Goal: Contribute content: Contribute content

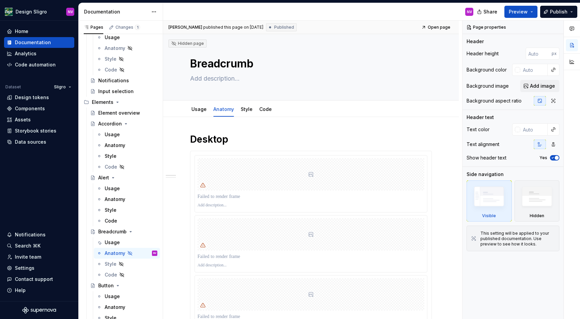
scroll to position [395, 0]
click at [280, 167] on div at bounding box center [311, 174] width 227 height 32
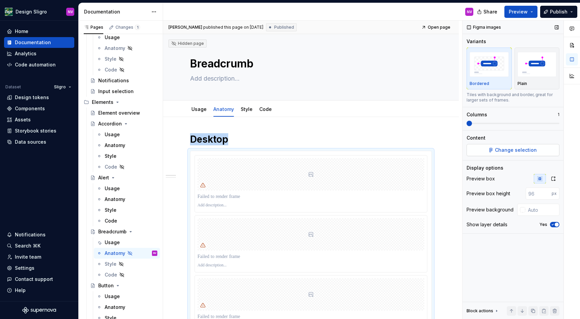
click at [510, 149] on span "Change selection" at bounding box center [516, 150] width 42 height 7
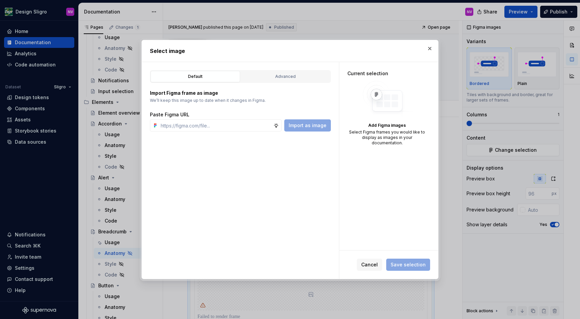
type textarea "*"
click at [287, 78] on div "Advanced" at bounding box center [285, 76] width 85 height 7
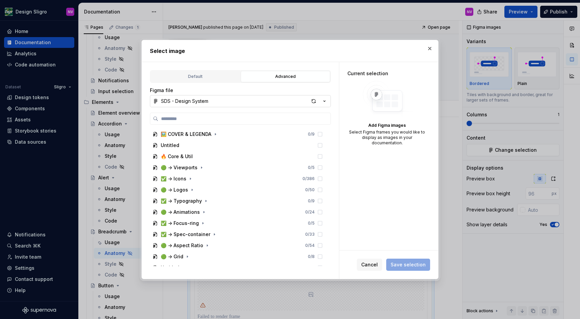
click at [207, 104] on div "SDS - Design System" at bounding box center [184, 101] width 47 height 7
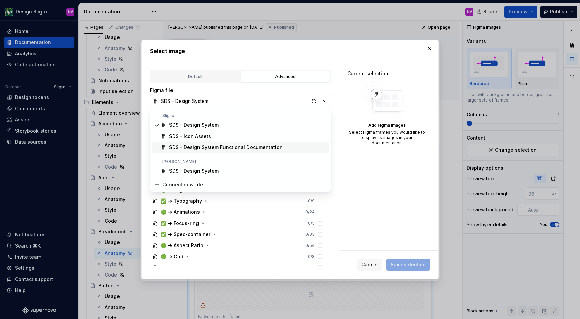
click at [203, 147] on div "SDS - Design System Functional Documentation" at bounding box center [225, 147] width 113 height 7
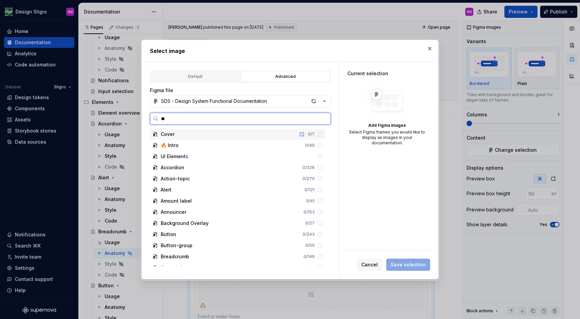
type input "***"
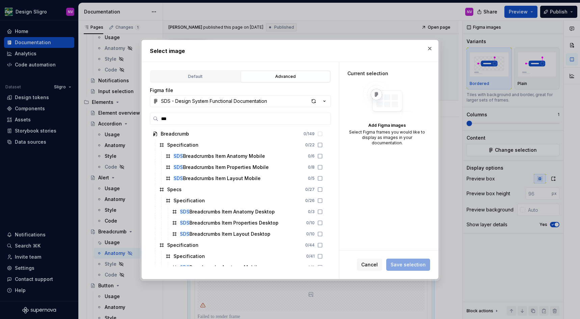
scroll to position [0, 0]
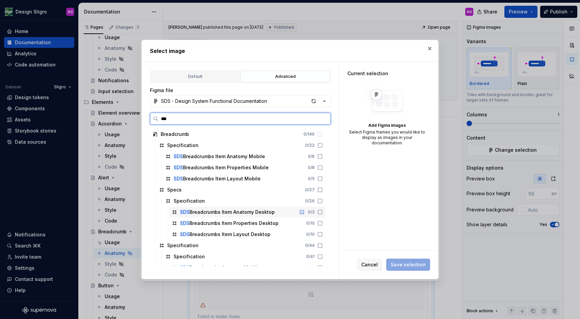
click at [240, 214] on div "SDS Breadcrumbs Item Anatomy Desktop" at bounding box center [227, 212] width 95 height 7
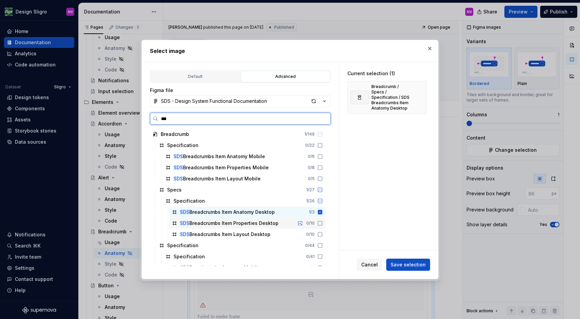
click at [241, 221] on div "SDS Breadcrumbs Item Properties Desktop" at bounding box center [229, 223] width 99 height 7
click at [241, 235] on div "SDS Breadcrumbs Item Layout Desktop" at bounding box center [225, 234] width 90 height 7
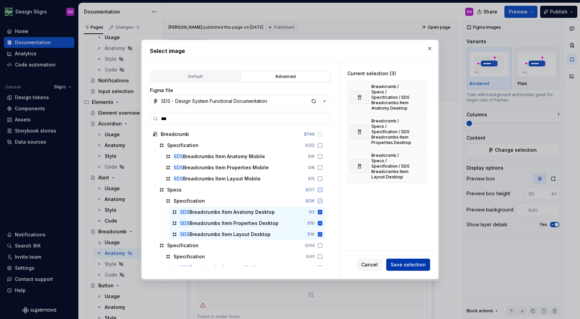
click at [407, 262] on button "Save selection" at bounding box center [408, 265] width 44 height 12
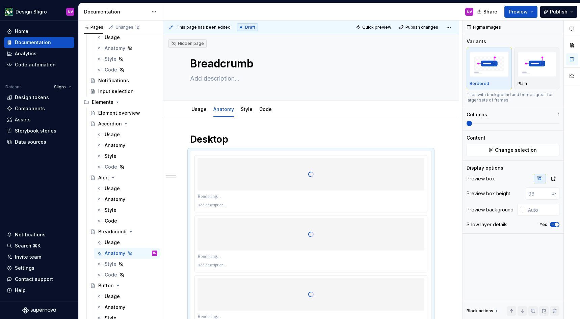
type textarea "*"
click at [554, 179] on icon "button" at bounding box center [553, 178] width 5 height 5
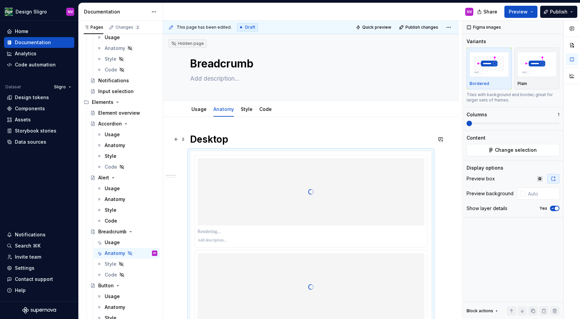
click at [271, 141] on h1 "Desktop" at bounding box center [311, 139] width 242 height 12
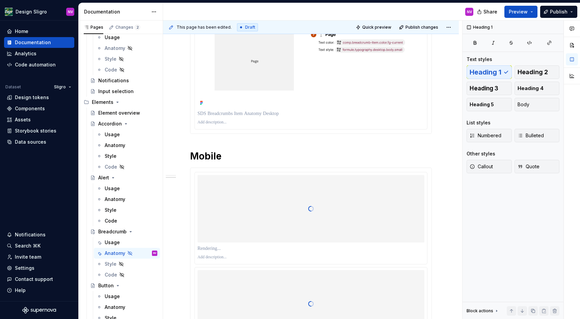
scroll to position [1702, 0]
click at [224, 125] on p at bounding box center [311, 122] width 227 height 5
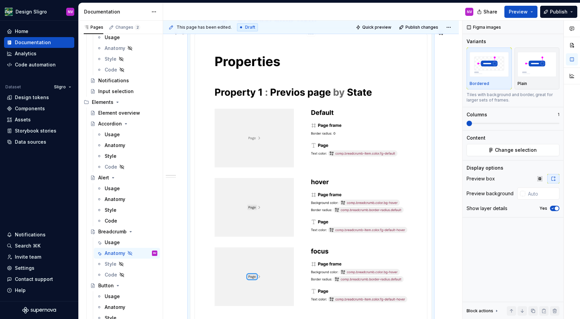
scroll to position [0, 0]
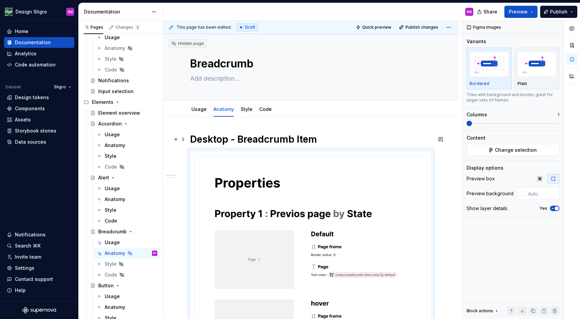
click at [221, 138] on h1 "Desktop - Breadcrumb Item" at bounding box center [311, 139] width 242 height 12
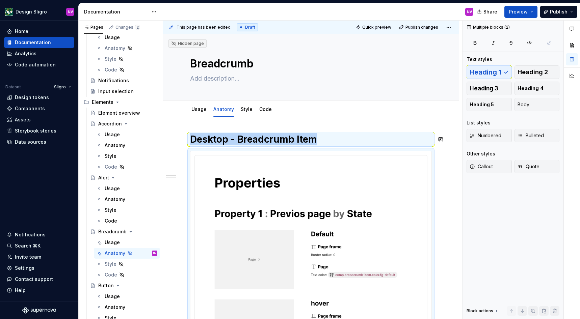
copy h1 "Desktop - Breadcrumb Item"
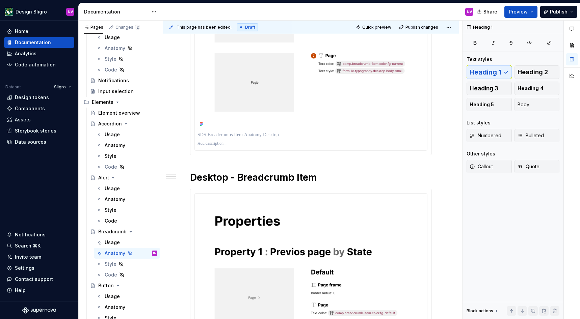
scroll to position [1721, 0]
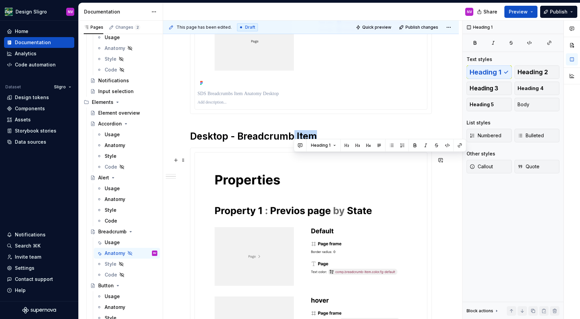
drag, startPoint x: 293, startPoint y: 162, endPoint x: 315, endPoint y: 163, distance: 22.0
click at [315, 142] on h1 "Desktop - Breadcrumb Item" at bounding box center [311, 136] width 242 height 12
drag, startPoint x: 238, startPoint y: 160, endPoint x: 286, endPoint y: 160, distance: 47.6
click at [286, 142] on h1 "Desktop - Breadcrumbs" at bounding box center [311, 136] width 242 height 12
click at [299, 142] on h1 "Desktop - Breadcrumbs" at bounding box center [311, 136] width 242 height 12
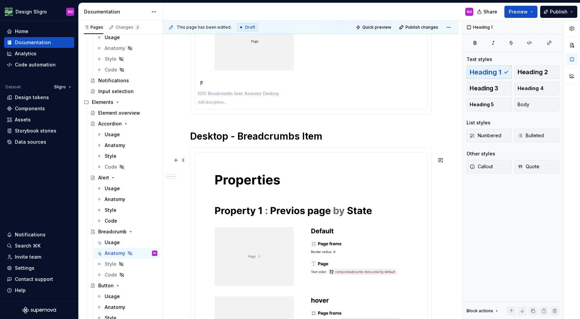
click at [211, 142] on h1 "Desktop - Breadcrumbs Item" at bounding box center [311, 136] width 242 height 12
click at [292, 142] on h1 "Mobile - Breadcrumbs Item" at bounding box center [311, 136] width 242 height 12
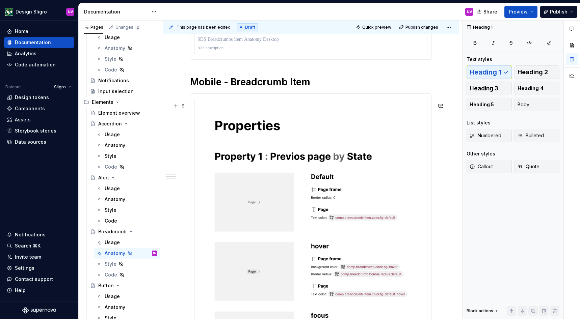
scroll to position [1782, 0]
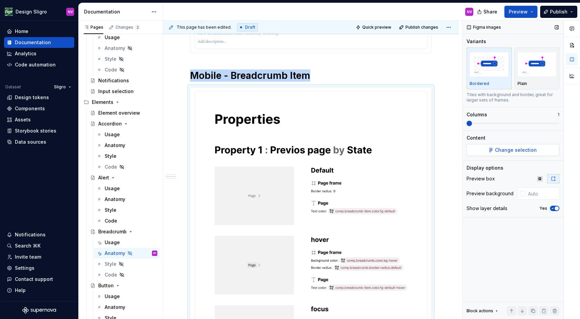
click at [525, 149] on span "Change selection" at bounding box center [516, 150] width 42 height 7
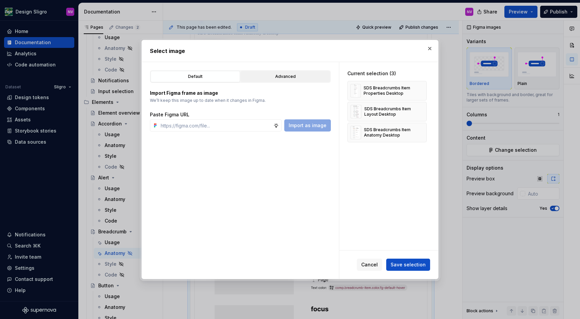
type textarea "*"
click at [285, 77] on div "Advanced" at bounding box center [285, 76] width 85 height 7
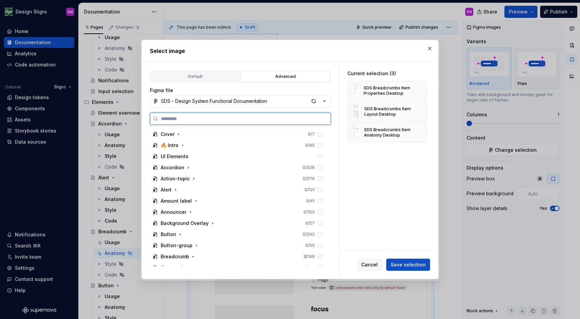
click at [220, 120] on input "search" at bounding box center [244, 118] width 172 height 7
type input "***"
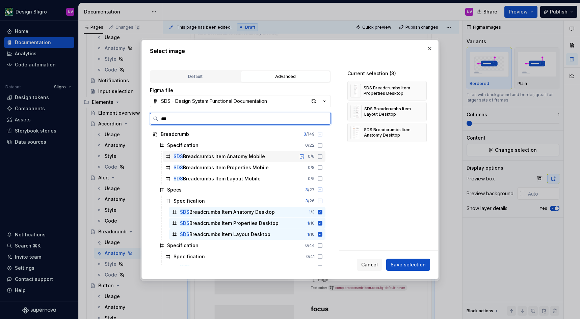
click at [247, 158] on div "SDS Breadcrumbs Item Anatomy Mobile" at bounding box center [219, 156] width 91 height 7
click at [246, 166] on div "SDS Breadcrumbs Item Properties Mobile" at bounding box center [221, 167] width 95 height 7
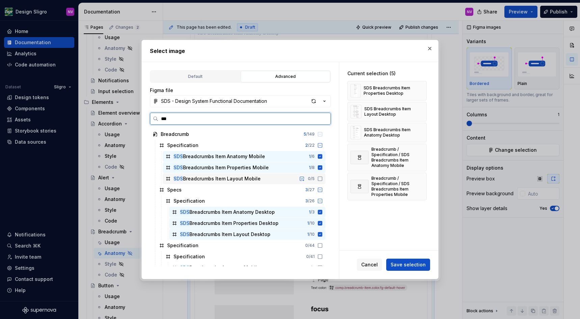
click at [246, 176] on div "SDS Breadcrumbs Item Layout Mobile" at bounding box center [217, 179] width 87 height 7
click at [322, 212] on icon at bounding box center [320, 212] width 4 height 4
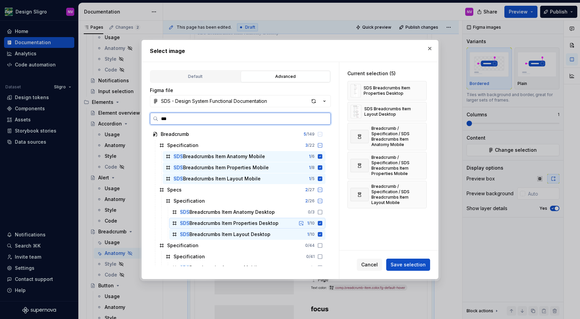
click at [322, 222] on icon at bounding box center [320, 223] width 4 height 4
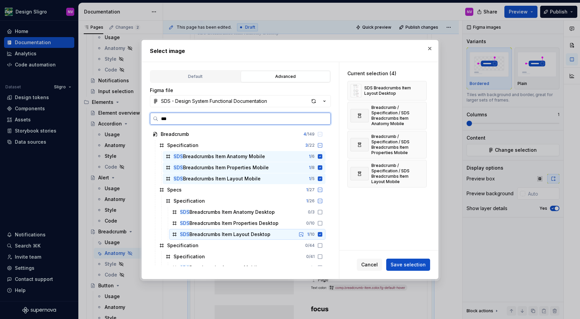
click at [322, 236] on icon at bounding box center [320, 235] width 4 height 4
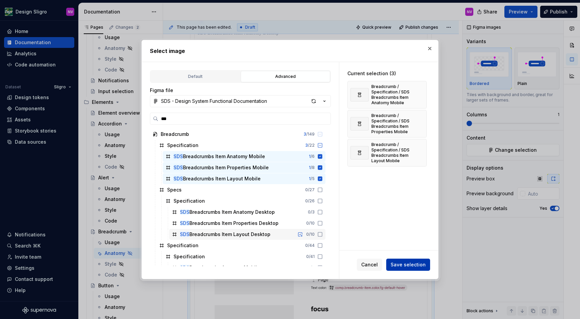
click at [407, 262] on button "Save selection" at bounding box center [408, 265] width 44 height 12
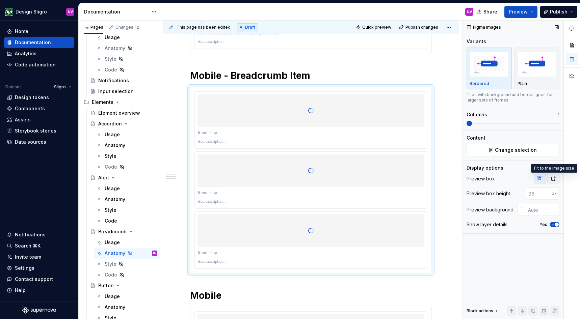
click at [552, 178] on icon "button" at bounding box center [553, 178] width 5 height 5
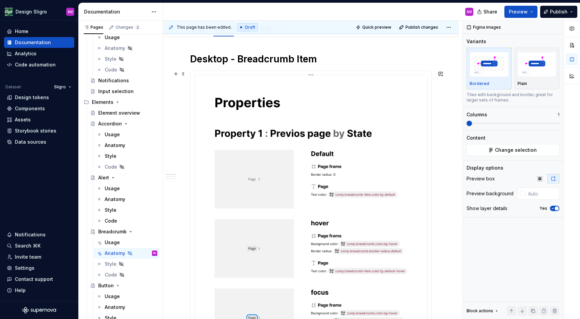
scroll to position [0, 0]
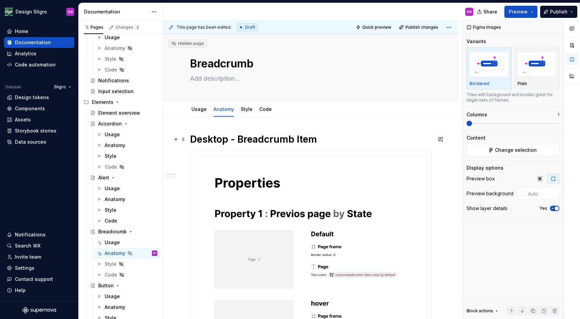
click at [203, 141] on h1 "Desktop - Breadcrumb Item" at bounding box center [311, 139] width 242 height 12
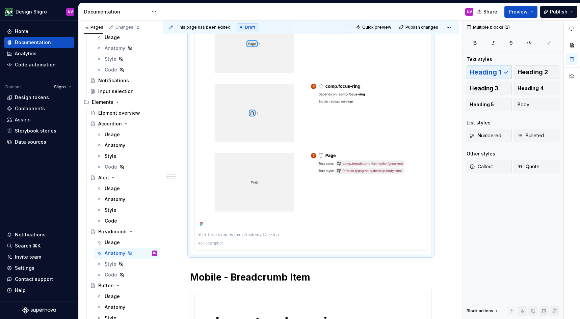
scroll to position [1823, 0]
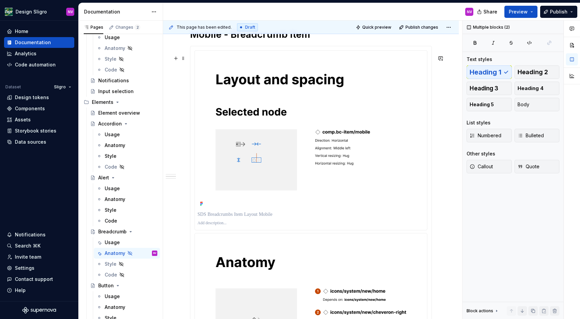
click at [248, 41] on h1 "Mobile - Breadcrumb Item" at bounding box center [311, 34] width 242 height 12
click at [248, 108] on img at bounding box center [311, 130] width 227 height 155
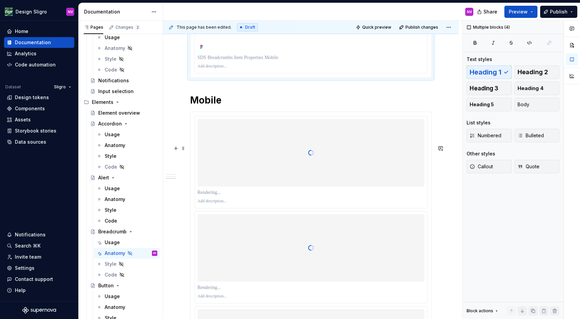
scroll to position [2492, 0]
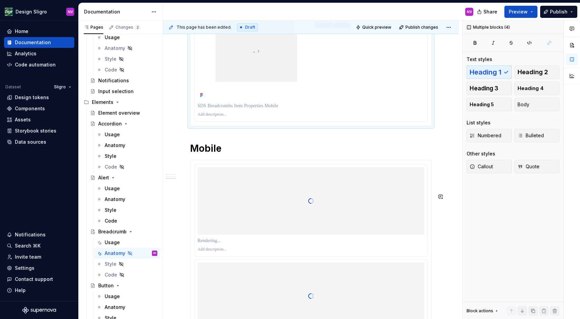
copy div "Desktop - Breadcrumb Item Mobile - Breadcrumb Item"
click at [192, 155] on h1 "Mobile" at bounding box center [311, 148] width 242 height 12
click at [184, 183] on span at bounding box center [183, 181] width 5 height 9
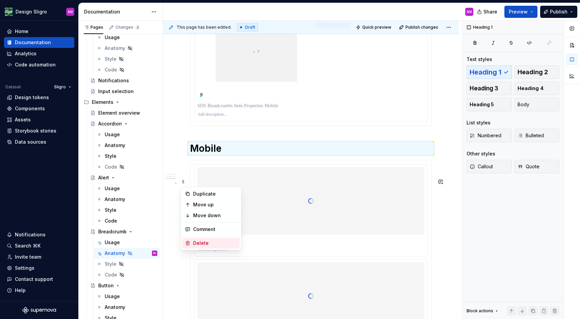
click at [205, 240] on div "Delete" at bounding box center [215, 243] width 44 height 7
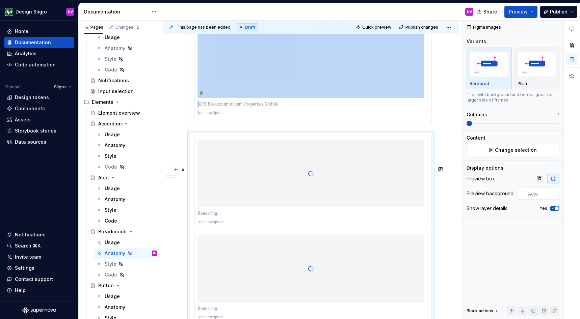
scroll to position [2487, 0]
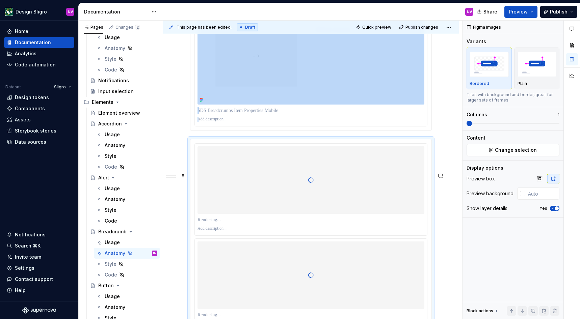
click at [226, 180] on div at bounding box center [311, 190] width 232 height 92
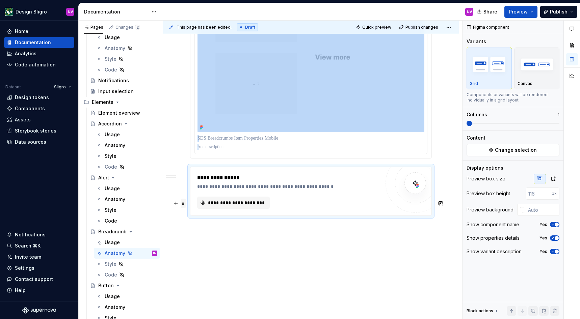
click at [184, 199] on span at bounding box center [183, 203] width 5 height 9
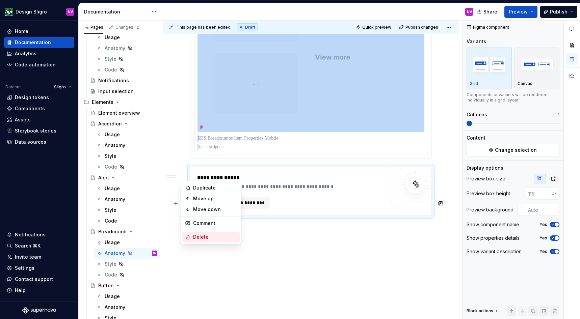
click at [200, 236] on div "Delete" at bounding box center [215, 237] width 44 height 7
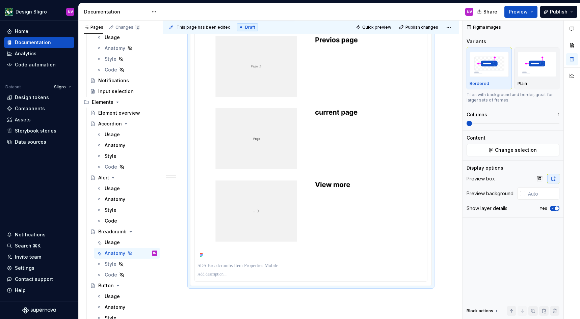
scroll to position [2436, 0]
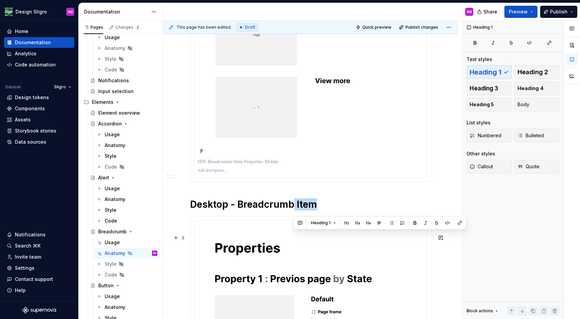
drag, startPoint x: 293, startPoint y: 240, endPoint x: 316, endPoint y: 240, distance: 23.0
click at [316, 211] on h1 "Desktop - Breadcrumb Item" at bounding box center [311, 205] width 242 height 12
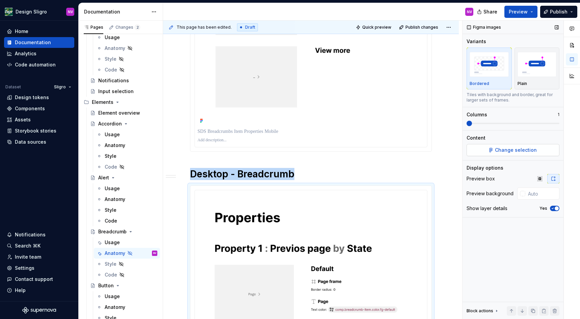
click at [509, 149] on span "Change selection" at bounding box center [516, 150] width 42 height 7
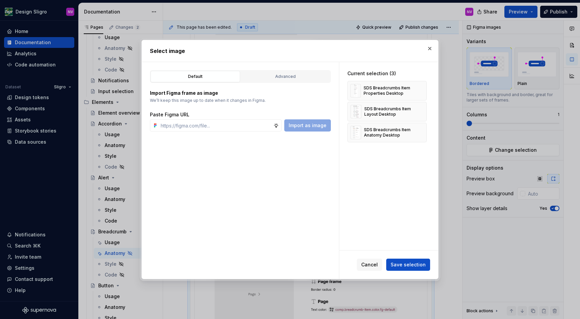
type textarea "*"
click at [268, 73] on button "Advanced" at bounding box center [285, 76] width 89 height 11
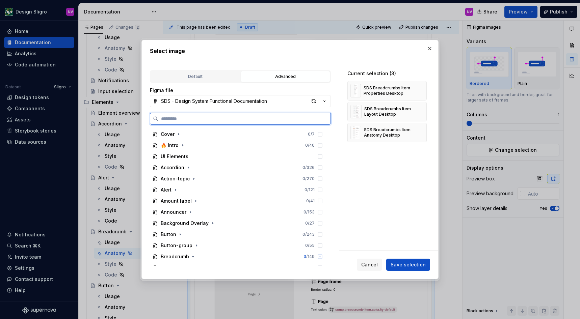
click at [221, 119] on input "search" at bounding box center [244, 118] width 172 height 7
type input "***"
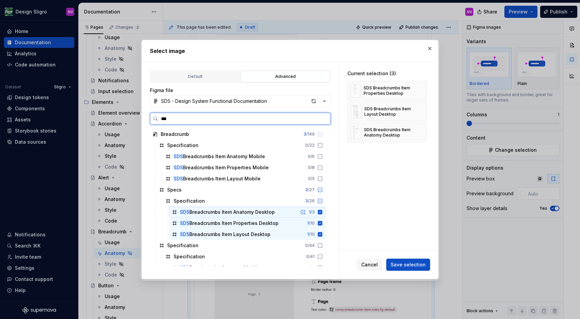
click at [322, 213] on icon at bounding box center [320, 212] width 4 height 4
click at [322, 223] on icon at bounding box center [320, 223] width 4 height 4
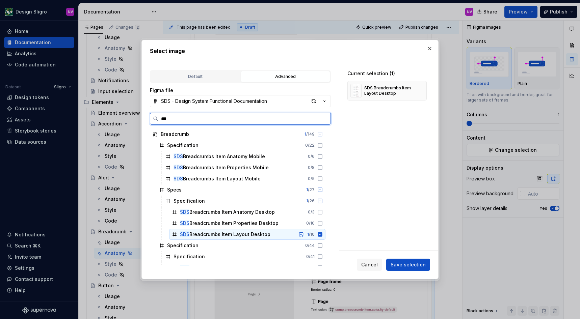
click at [323, 232] on icon at bounding box center [319, 234] width 5 height 5
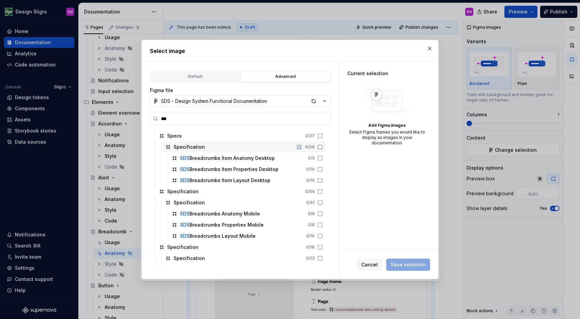
scroll to position [91, 0]
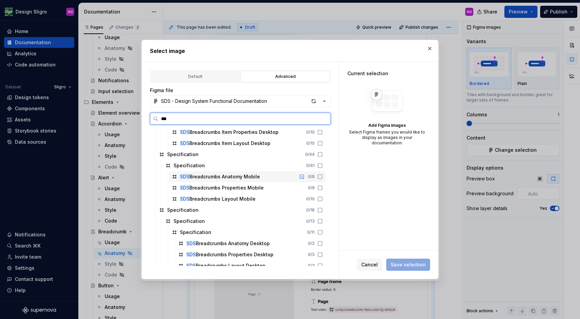
click at [323, 178] on icon at bounding box center [319, 176] width 5 height 5
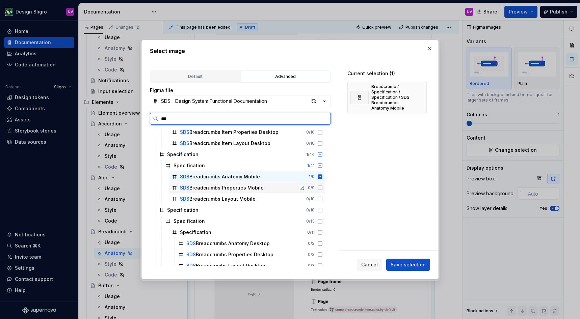
click at [323, 187] on icon at bounding box center [319, 187] width 5 height 5
click at [322, 199] on icon at bounding box center [320, 199] width 4 height 4
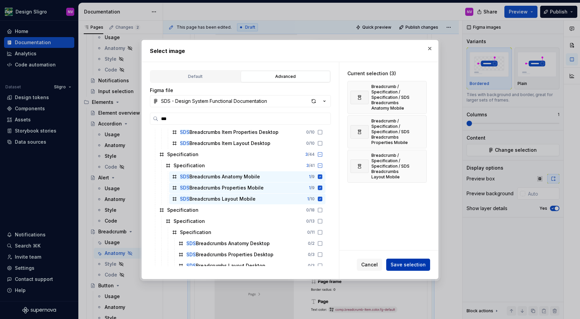
click at [396, 263] on span "Save selection" at bounding box center [408, 265] width 35 height 7
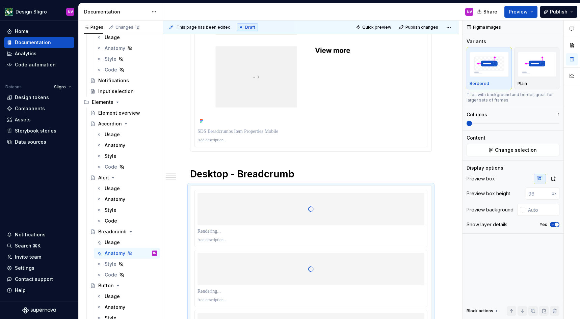
scroll to position [2466, 0]
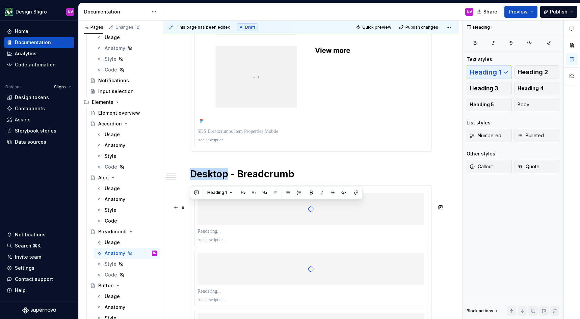
drag, startPoint x: 228, startPoint y: 209, endPoint x: 193, endPoint y: 209, distance: 35.1
click at [193, 180] on h1 "Desktop - Breadcrumb" at bounding box center [311, 174] width 242 height 12
click at [297, 247] on div at bounding box center [311, 218] width 232 height 57
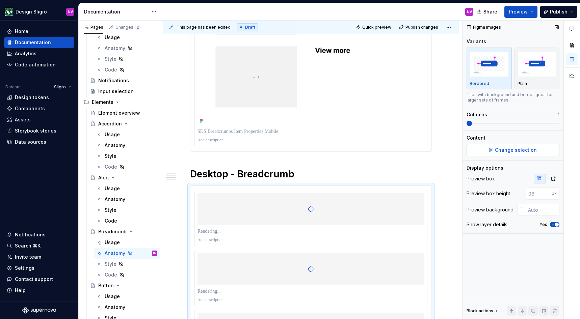
click at [532, 153] on span "Change selection" at bounding box center [516, 150] width 42 height 7
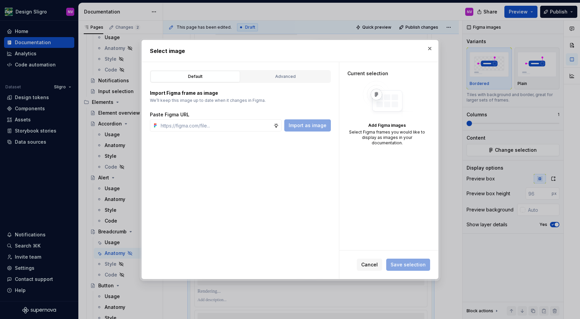
type textarea "*"
click at [271, 67] on div "Default Advanced Import Figma frame as image We’ll keep this image up to date w…" at bounding box center [240, 170] width 197 height 217
click at [271, 75] on div "Advanced" at bounding box center [285, 76] width 85 height 7
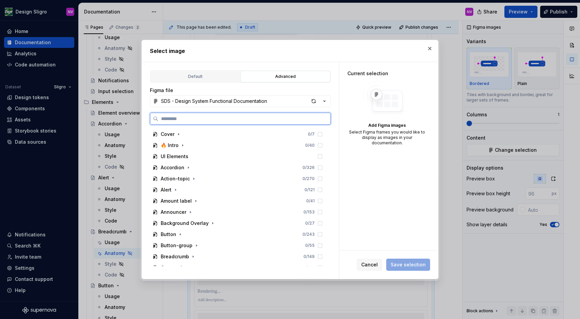
click at [218, 121] on input "search" at bounding box center [244, 118] width 172 height 7
type input "***"
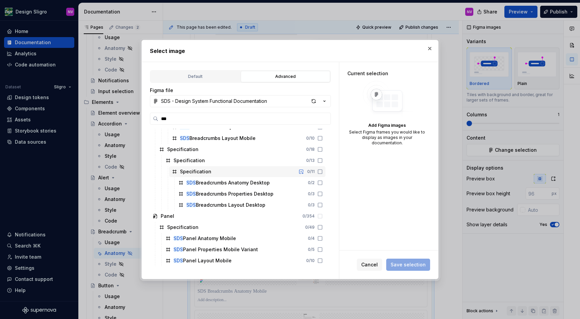
scroll to position [122, 0]
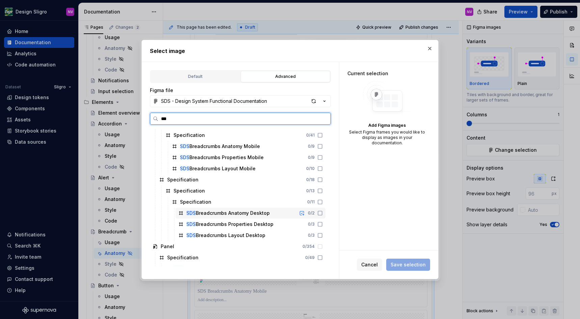
click at [323, 214] on icon at bounding box center [319, 213] width 5 height 5
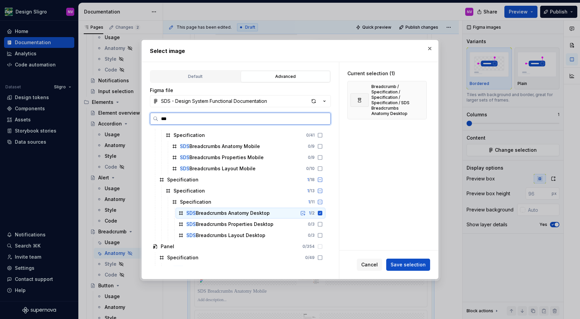
click at [323, 224] on icon at bounding box center [319, 224] width 5 height 5
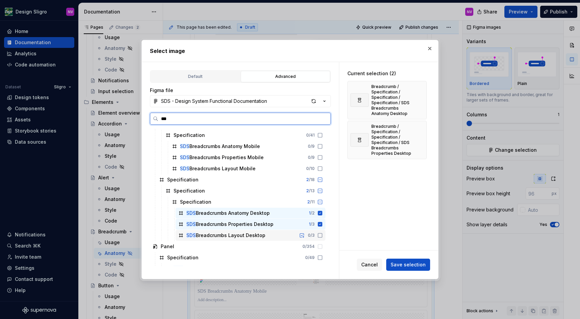
click at [323, 234] on icon at bounding box center [319, 235] width 5 height 5
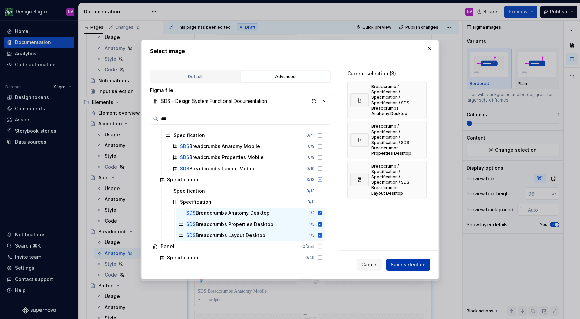
click at [398, 262] on button "Save selection" at bounding box center [408, 265] width 44 height 12
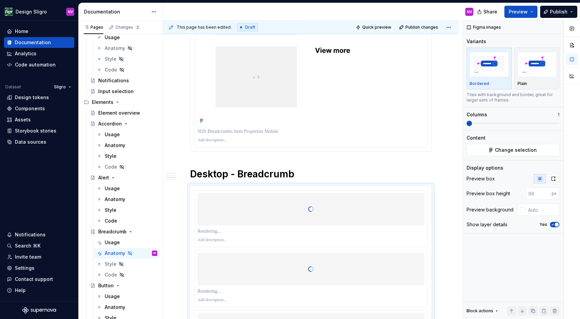
scroll to position [2466, 0]
click at [555, 176] on button "button" at bounding box center [553, 178] width 12 height 9
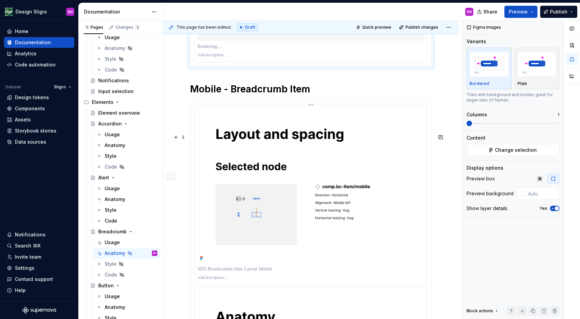
scroll to position [2891, 0]
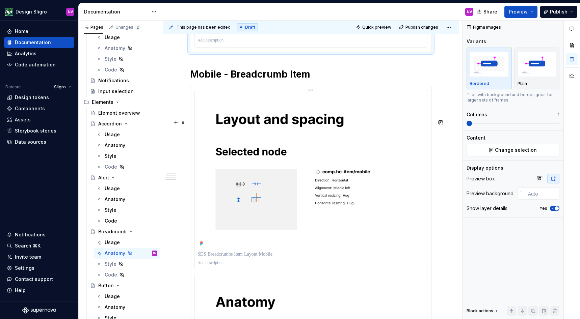
click at [361, 179] on img at bounding box center [311, 170] width 227 height 155
click at [283, 80] on h1 "Mobile - Breadcrumb Item" at bounding box center [311, 74] width 242 height 12
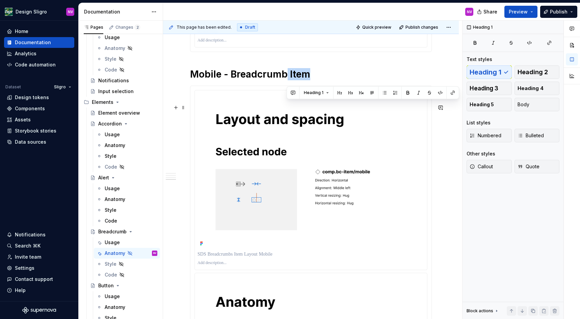
drag, startPoint x: 287, startPoint y: 109, endPoint x: 308, endPoint y: 109, distance: 20.6
click at [308, 80] on h1 "Mobile - Breadcrumb Item" at bounding box center [311, 74] width 242 height 12
click at [376, 175] on img at bounding box center [311, 170] width 227 height 155
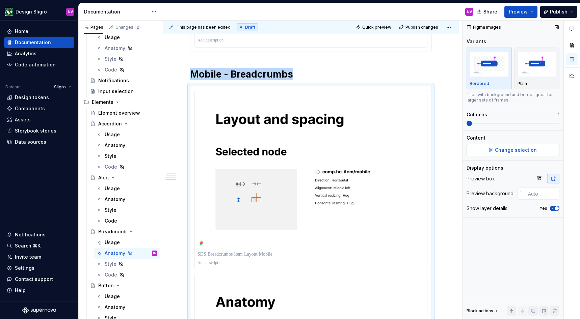
click at [520, 153] on span "Change selection" at bounding box center [516, 150] width 42 height 7
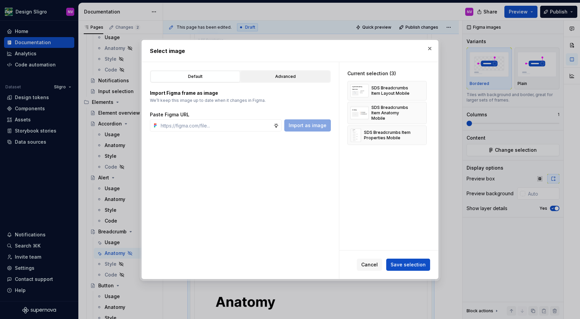
click at [297, 79] on div "Advanced" at bounding box center [285, 76] width 85 height 7
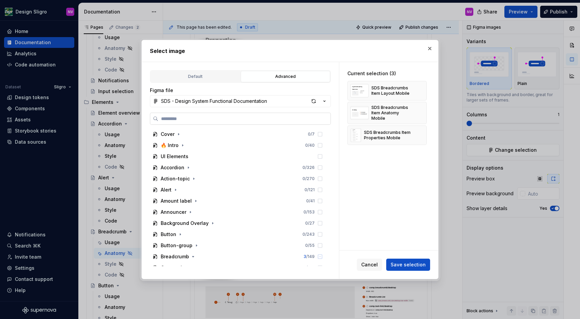
click at [216, 114] on label at bounding box center [240, 119] width 181 height 12
click at [216, 115] on input "search" at bounding box center [244, 118] width 172 height 7
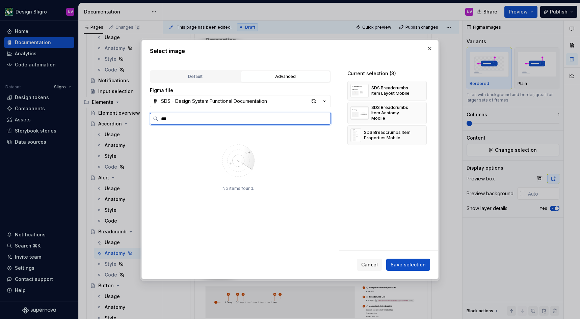
type input "***"
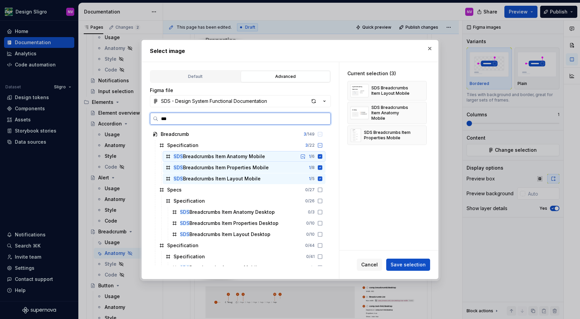
click at [322, 157] on icon at bounding box center [320, 157] width 4 height 4
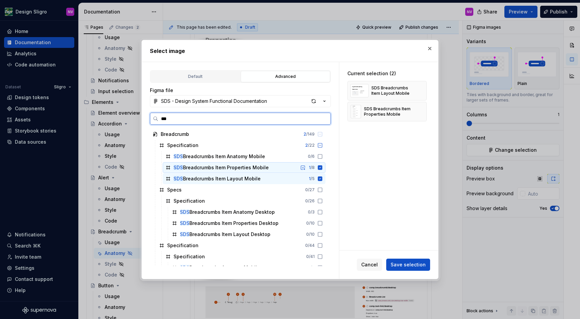
click at [325, 165] on div "SDS Breadcrumbs Item Properties Mobile 1 / 8" at bounding box center [244, 167] width 163 height 11
click at [325, 175] on div "SDS Breadcrumbs Item Layout Mobile 1 / 5" at bounding box center [244, 179] width 163 height 11
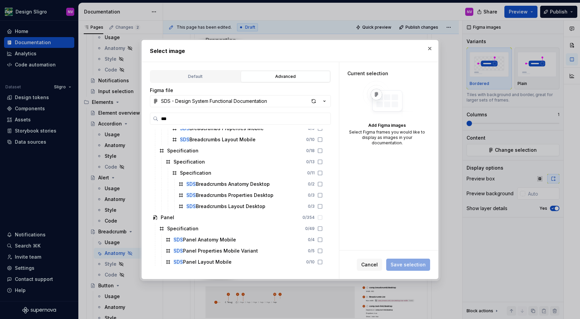
scroll to position [152, 0]
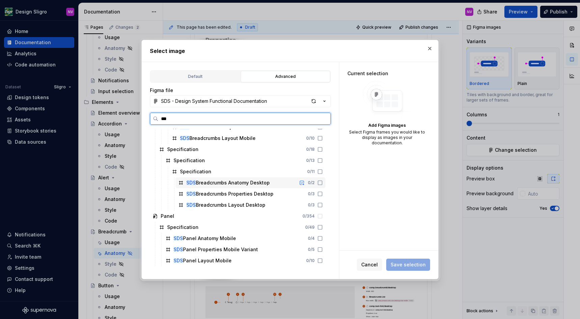
click at [323, 184] on icon at bounding box center [319, 182] width 5 height 5
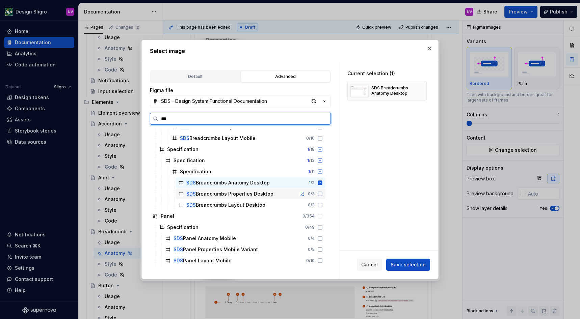
click at [323, 193] on icon at bounding box center [319, 193] width 5 height 5
click at [323, 205] on icon at bounding box center [319, 205] width 5 height 5
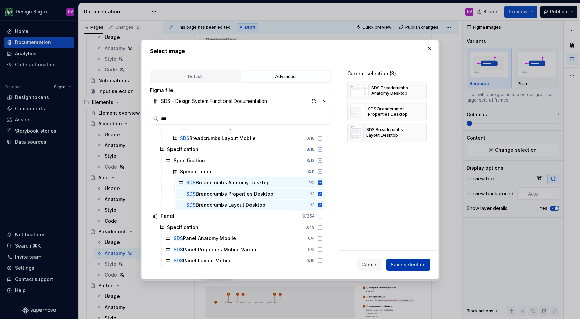
click at [402, 261] on button "Save selection" at bounding box center [408, 265] width 44 height 12
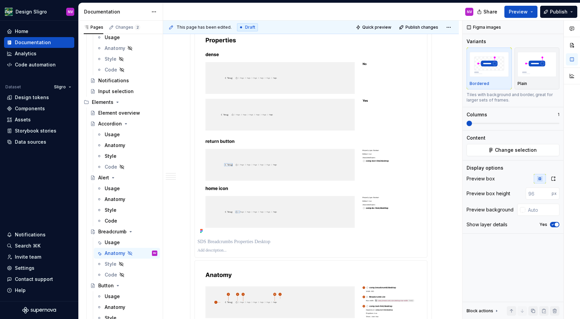
scroll to position [2891, 0]
click at [554, 178] on icon "button" at bounding box center [553, 178] width 5 height 5
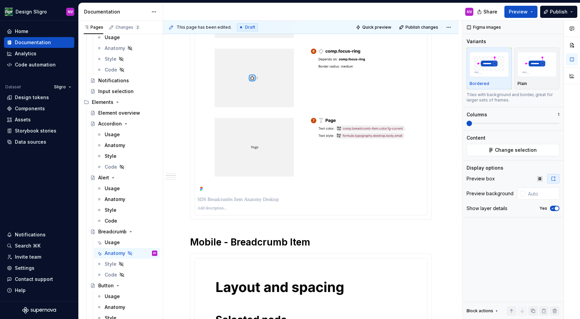
scroll to position [1402, 0]
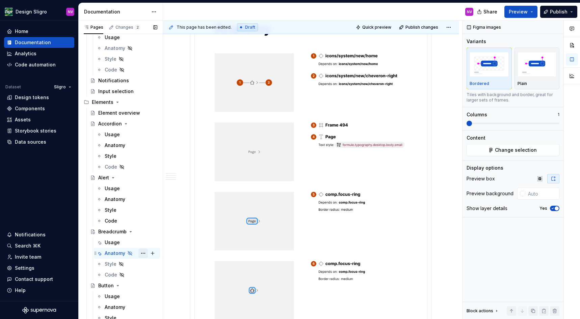
click at [142, 254] on button "Page tree" at bounding box center [142, 253] width 9 height 9
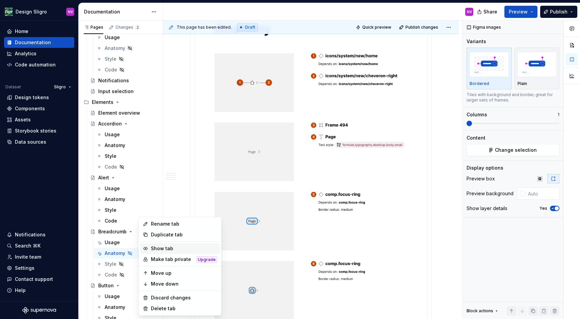
click at [160, 251] on div "Show tab" at bounding box center [184, 248] width 66 height 7
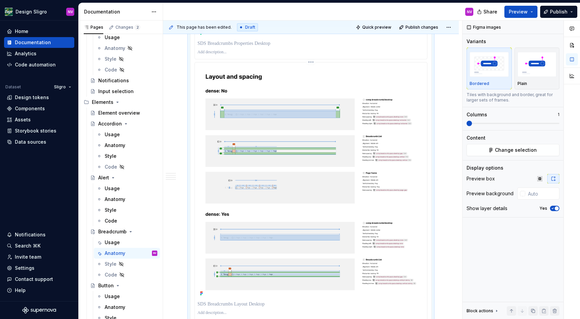
scroll to position [3841, 0]
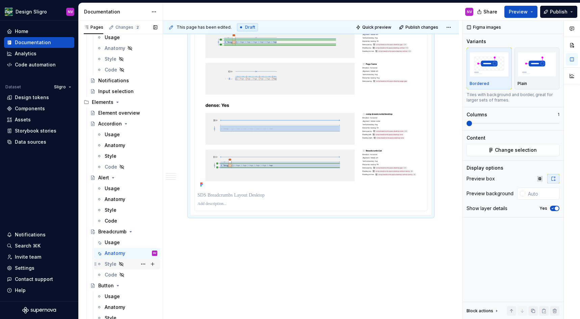
click at [111, 263] on div "Style" at bounding box center [111, 264] width 12 height 7
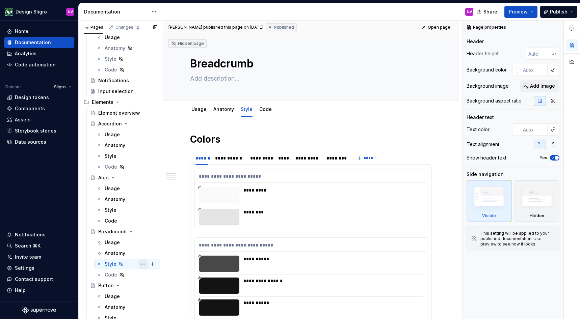
click at [140, 265] on button "Page tree" at bounding box center [142, 264] width 9 height 9
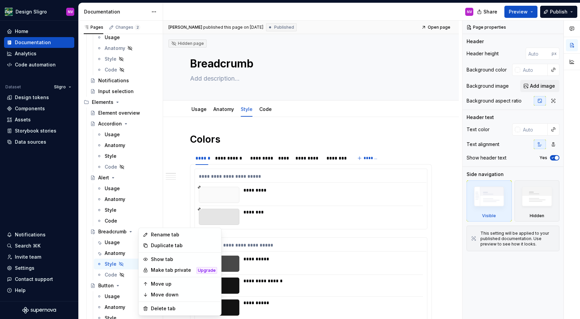
scroll to position [395, 0]
click at [165, 262] on div "Show tab" at bounding box center [184, 259] width 66 height 7
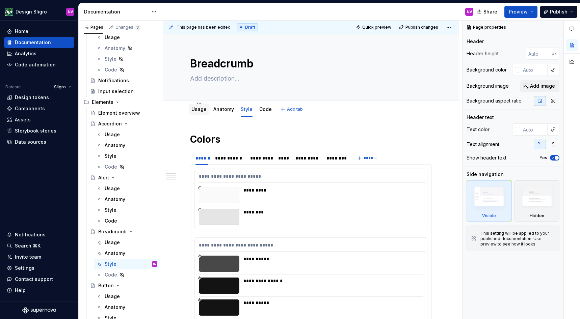
click at [192, 109] on link "Usage" at bounding box center [198, 109] width 15 height 6
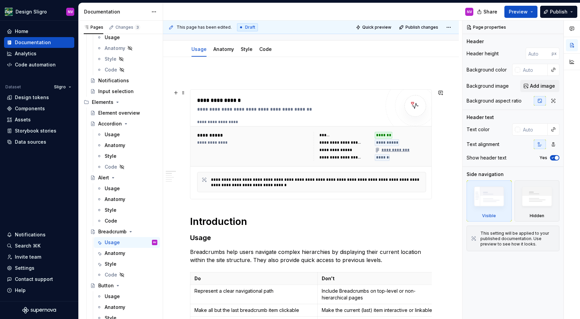
scroll to position [61, 0]
click at [413, 140] on div "**********" at bounding box center [400, 142] width 51 height 7
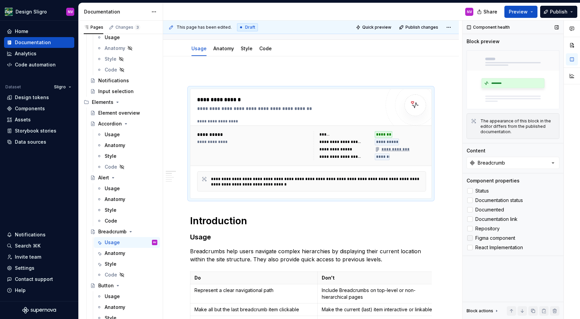
click at [470, 238] on icon at bounding box center [470, 238] width 0 height 0
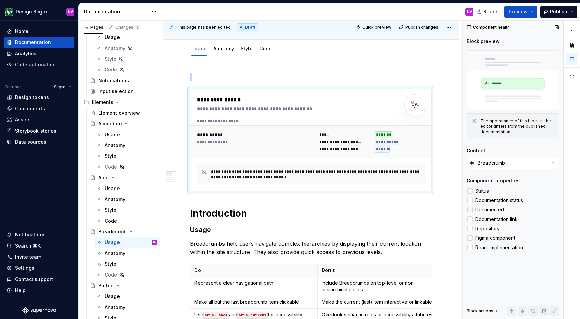
click at [473, 212] on label "Documented" at bounding box center [513, 210] width 93 height 8
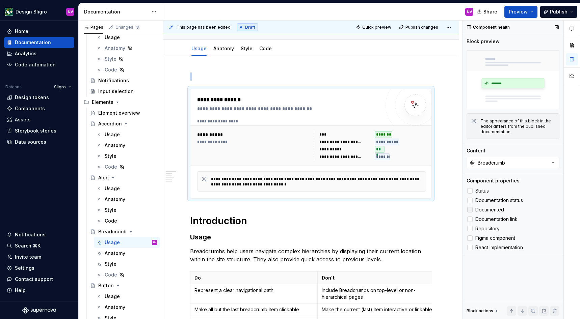
click at [473, 212] on label "Documented" at bounding box center [513, 210] width 93 height 8
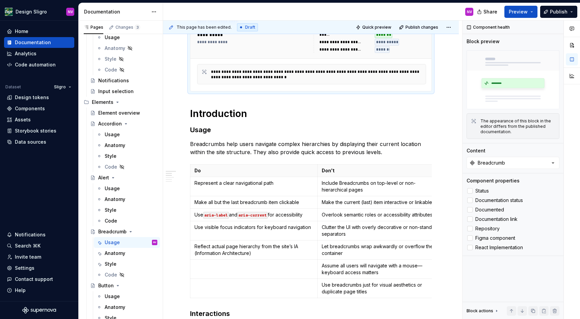
scroll to position [0, 0]
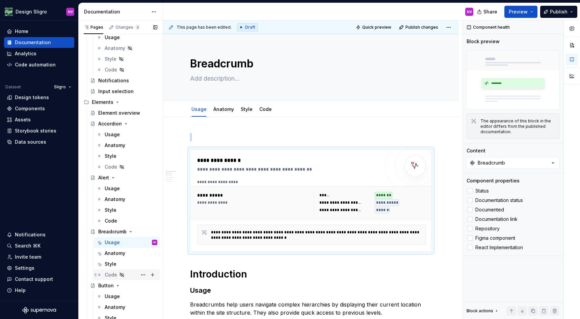
click at [113, 275] on div "Code" at bounding box center [111, 275] width 12 height 7
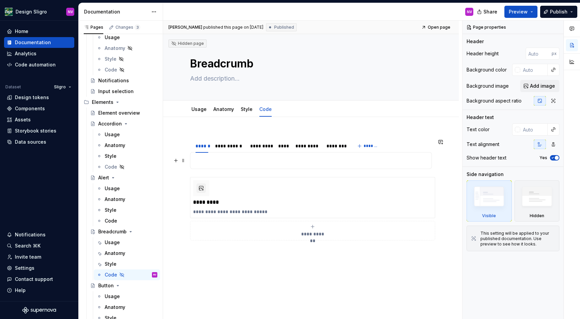
click at [211, 163] on p at bounding box center [310, 161] width 233 height 8
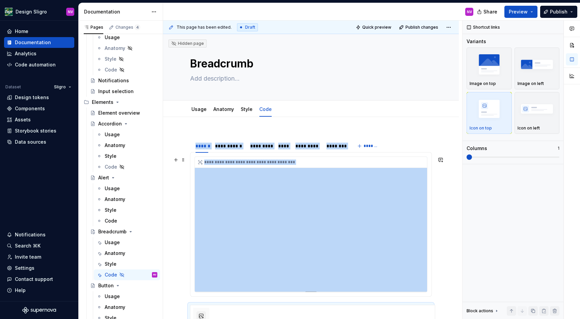
scroll to position [61, 0]
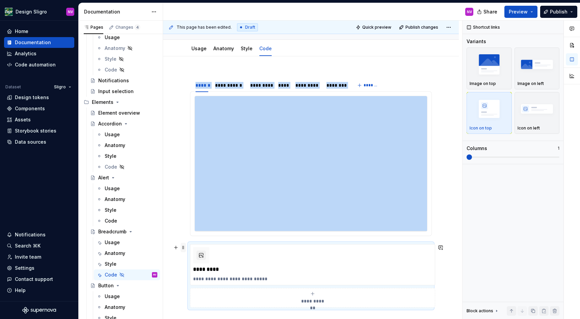
click at [184, 247] on span at bounding box center [183, 247] width 5 height 9
click at [199, 306] on div "Delete" at bounding box center [215, 309] width 44 height 7
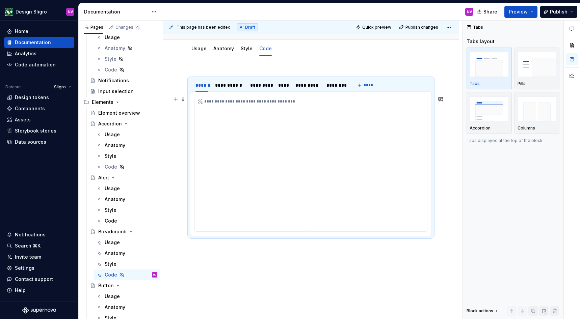
click at [235, 139] on div "**********" at bounding box center [311, 163] width 232 height 135
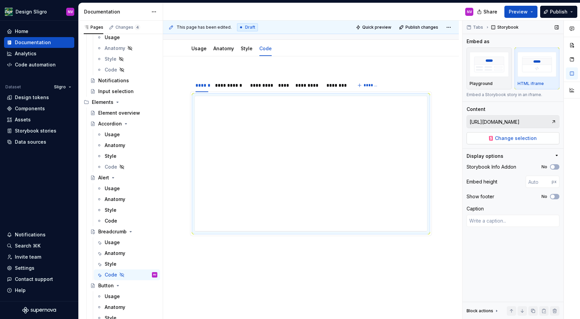
click at [500, 143] on button "Change selection" at bounding box center [513, 138] width 93 height 12
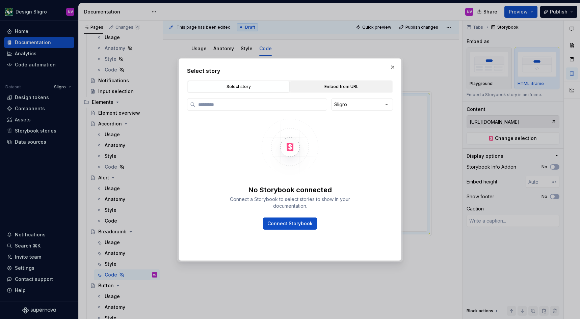
click at [304, 87] on div "Embed from URL" at bounding box center [341, 86] width 97 height 7
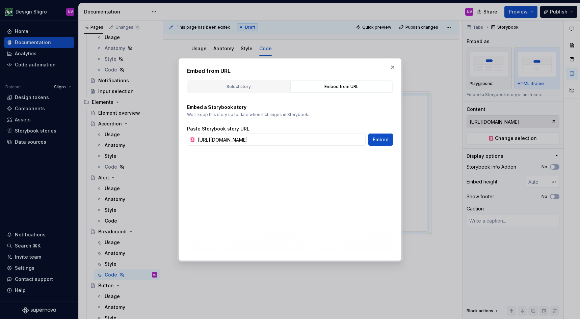
type textarea "*"
click at [307, 138] on input "https://tooling-nlb-public.toolslgrtlrtxuv.net/storybook/?path=/story/ui-form-c…" at bounding box center [280, 140] width 170 height 12
paste input "breadcrumbs"
type input "[URL][DOMAIN_NAME]"
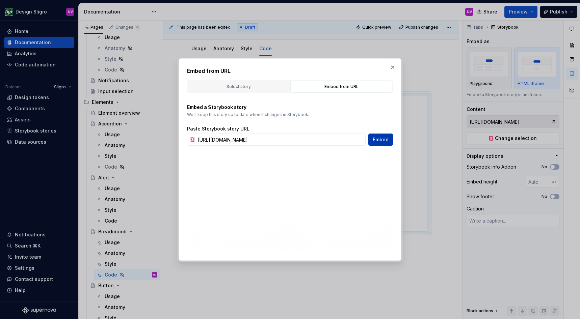
click at [377, 138] on span "Embed" at bounding box center [381, 139] width 16 height 7
type textarea "*"
type input "[URL][DOMAIN_NAME]"
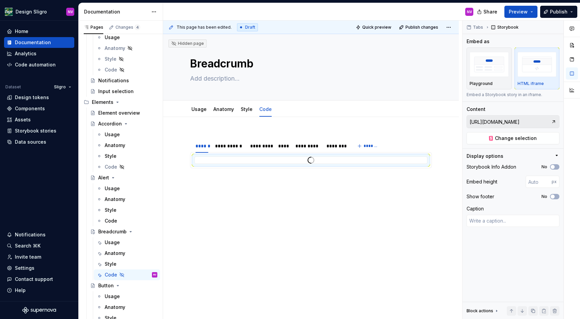
scroll to position [395, 0]
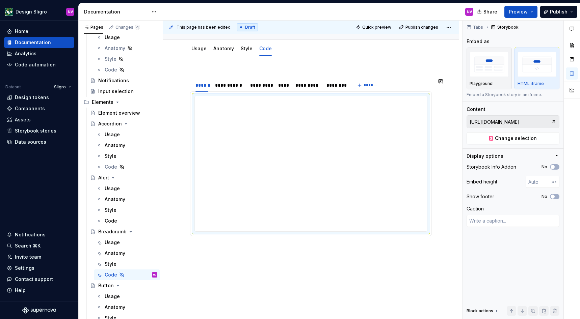
click at [282, 131] on div "**********" at bounding box center [311, 200] width 296 height 289
click at [194, 133] on div "**********" at bounding box center [311, 200] width 296 height 289
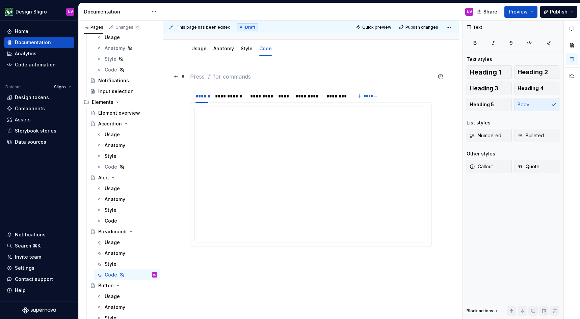
type textarea "*"
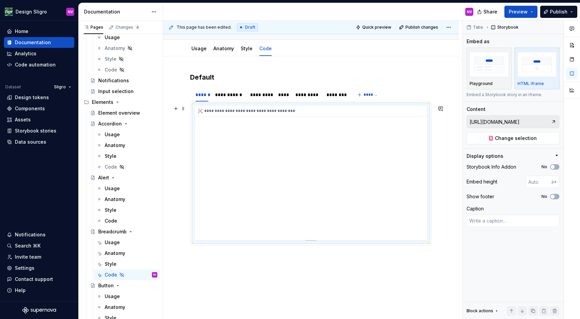
click at [247, 227] on div "**********" at bounding box center [311, 173] width 232 height 135
click at [235, 98] on div "**********" at bounding box center [229, 94] width 28 height 7
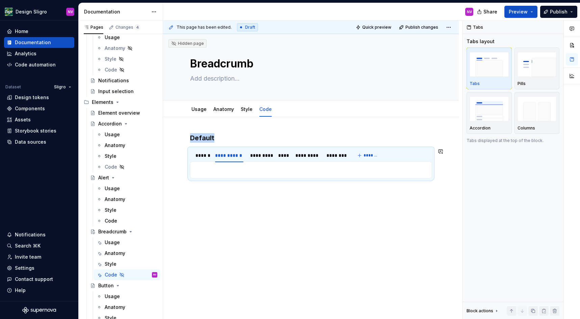
click at [264, 173] on p at bounding box center [310, 170] width 233 height 8
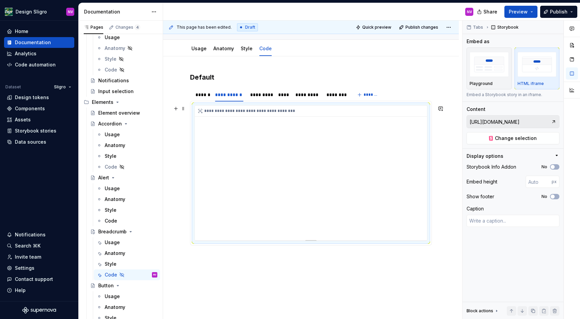
click at [250, 194] on div "**********" at bounding box center [311, 173] width 232 height 135
click at [296, 226] on div "**********" at bounding box center [311, 173] width 232 height 135
click at [497, 138] on span "Change selection" at bounding box center [516, 138] width 42 height 7
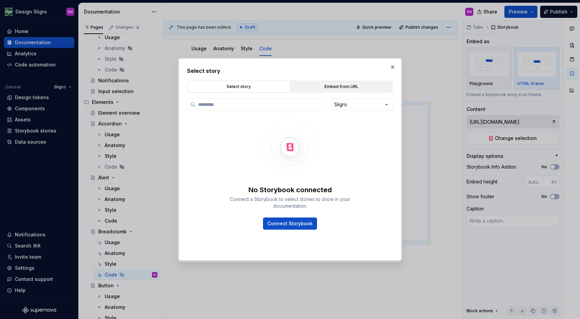
click at [334, 89] on div "Embed from URL" at bounding box center [341, 86] width 97 height 7
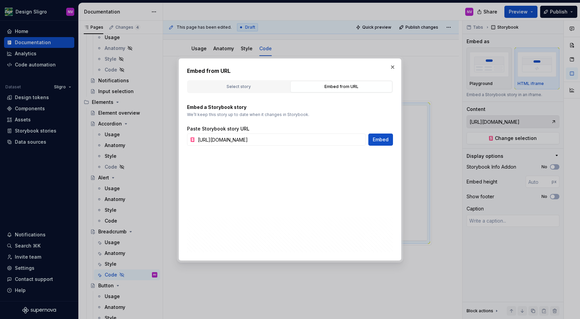
type textarea "*"
click at [293, 139] on input "[URL][DOMAIN_NAME]" at bounding box center [280, 140] width 170 height 12
paste input "&globals=formula:vanhoeckel"
type input "https://tooling-nlb-public.toolslgrtlrtxuv.net/storybook/?path=/story/ui-breadc…"
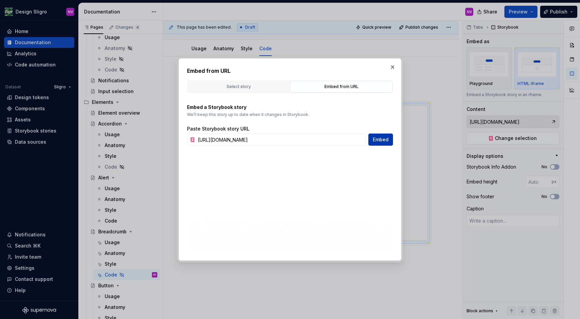
click at [375, 140] on span "Embed" at bounding box center [381, 139] width 16 height 7
type textarea "*"
type input "https://tooling-nlb-public.toolslgrtlrtxuv.net/storybook/?path=/story/ui-breadc…"
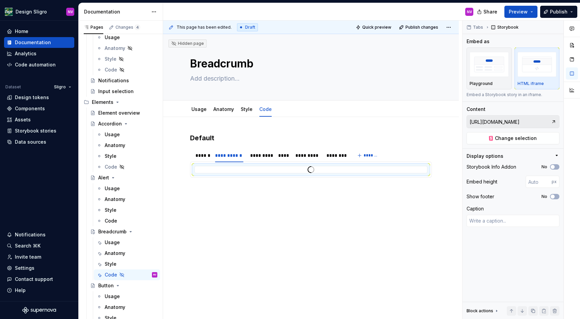
scroll to position [395, 0]
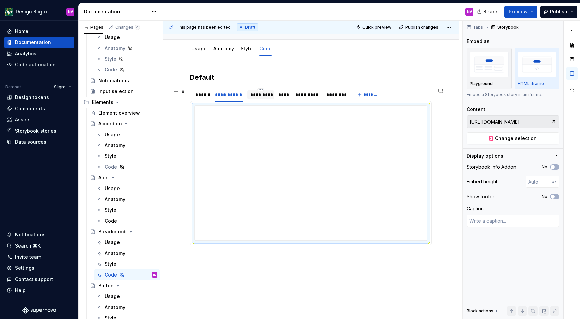
click at [254, 98] on div "*********" at bounding box center [260, 94] width 21 height 7
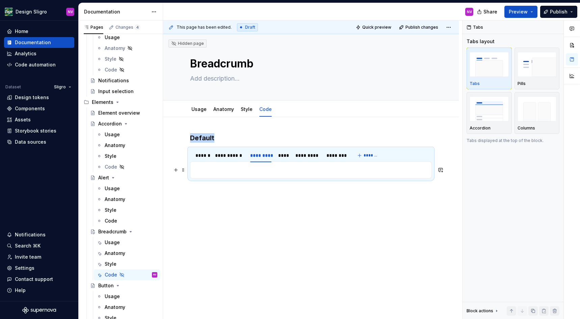
click at [265, 172] on p at bounding box center [310, 170] width 233 height 8
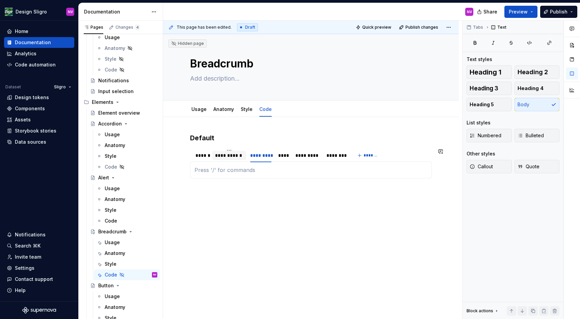
click at [230, 157] on div "**********" at bounding box center [229, 155] width 28 height 7
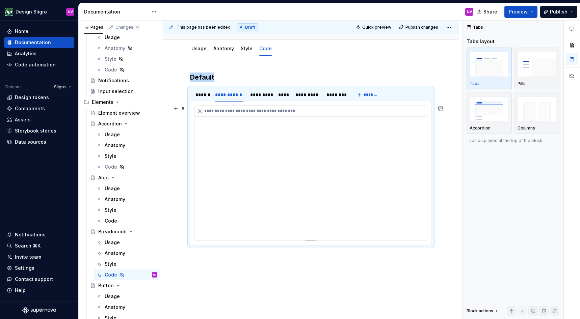
click at [242, 183] on div "**********" at bounding box center [311, 173] width 232 height 135
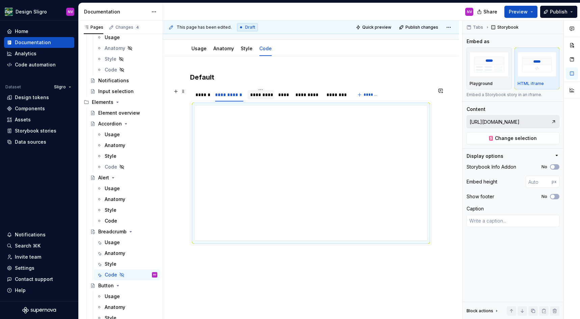
click at [261, 98] on div "*********" at bounding box center [260, 94] width 21 height 7
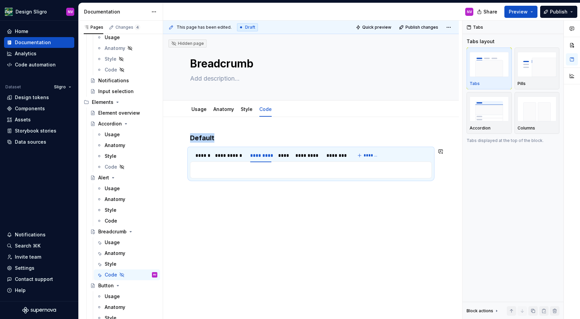
click at [250, 174] on div "**********" at bounding box center [311, 170] width 242 height 17
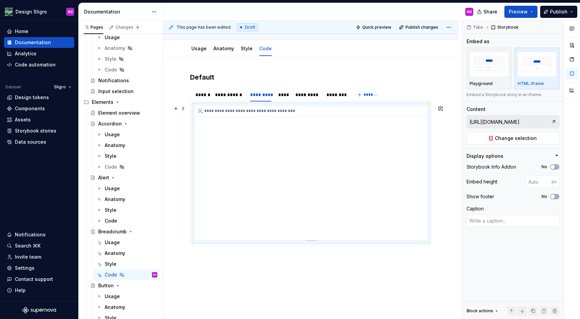
click at [246, 189] on div "**********" at bounding box center [311, 173] width 232 height 135
click at [497, 138] on span "Change selection" at bounding box center [516, 138] width 42 height 7
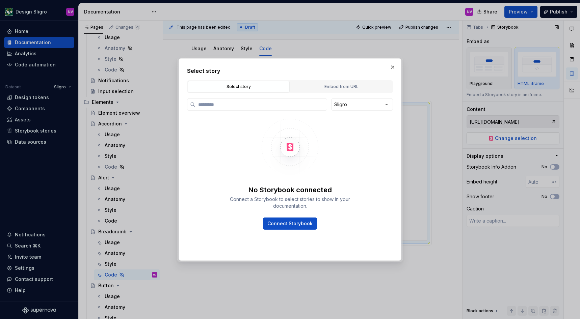
type textarea "*"
click at [324, 85] on div "Embed from URL" at bounding box center [341, 86] width 97 height 7
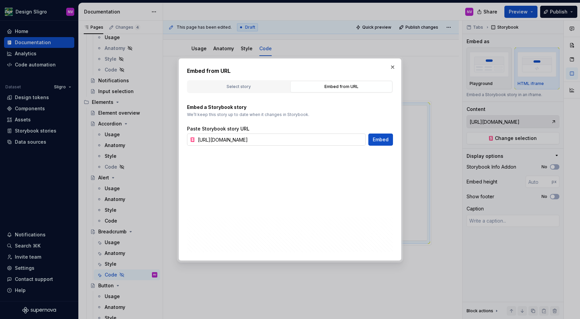
click at [274, 139] on input "https://tooling-nlb-public.toolslgrtlrtxuv.net/storybook/?path=/story/ui-breadc…" at bounding box center [280, 140] width 170 height 12
paste input "aantaf"
type input "https://tooling-nlb-public.toolslgrtlrtxuv.net/storybook/?path=/story/ui-breadc…"
click at [386, 141] on span "Embed" at bounding box center [381, 139] width 16 height 7
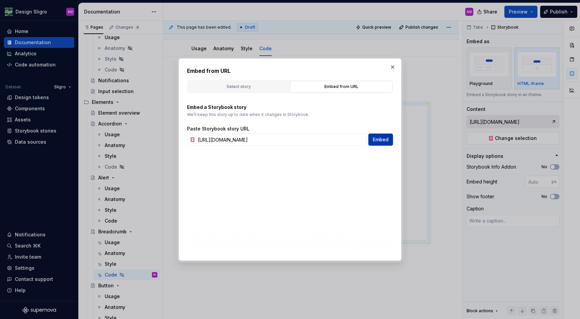
type textarea "*"
type input "https://tooling-nlb-public.toolslgrtlrtxuv.net/storybook/?path=/story/ui-breadc…"
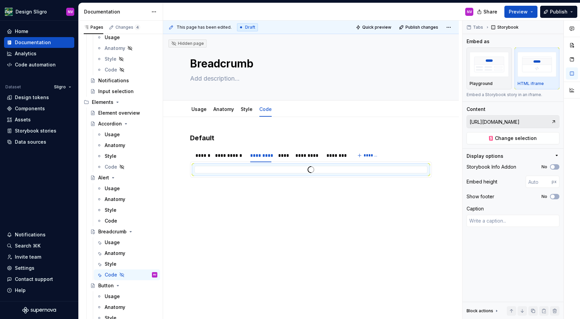
scroll to position [395, 0]
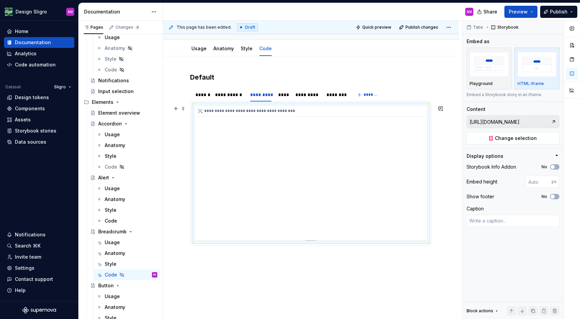
click at [293, 218] on div "**********" at bounding box center [311, 173] width 232 height 135
click at [282, 98] on div "****" at bounding box center [283, 94] width 11 height 7
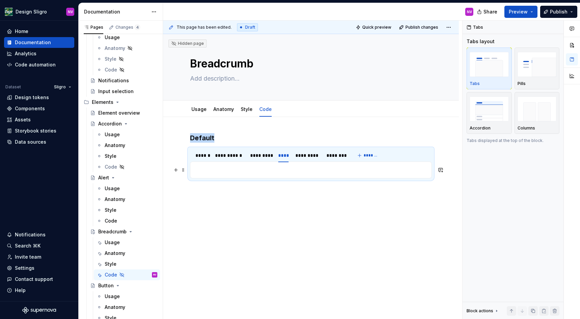
click at [285, 173] on p at bounding box center [310, 170] width 233 height 8
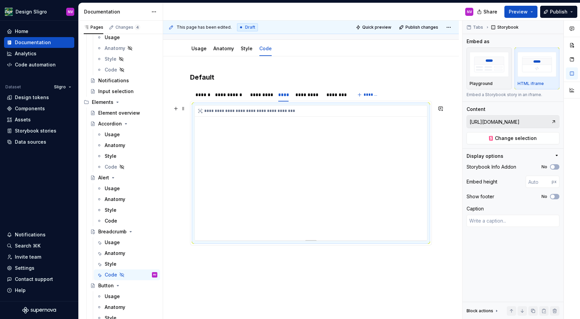
click at [250, 206] on div "**********" at bounding box center [311, 173] width 232 height 135
click at [506, 142] on button "Change selection" at bounding box center [513, 138] width 93 height 12
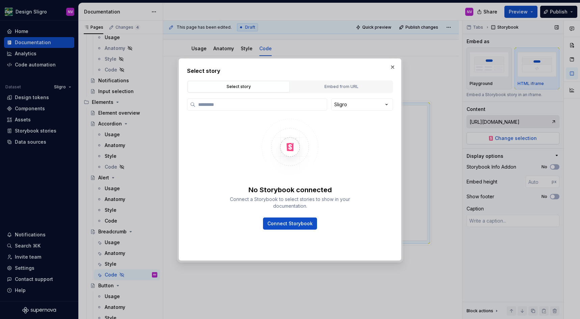
type textarea "*"
click at [331, 91] on button "Embed from URL" at bounding box center [341, 86] width 102 height 11
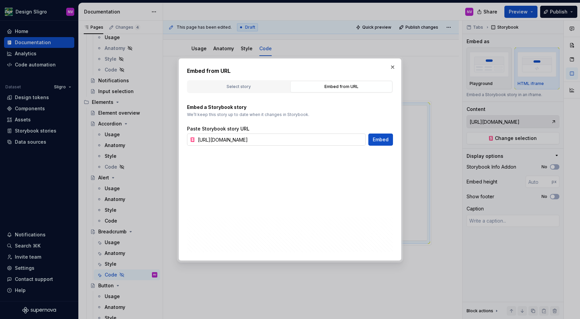
click at [278, 139] on input "https://tooling-nlb-public.toolslgrtlrtxuv.net/storybook/?path=/story/ui-breadc…" at bounding box center [280, 140] width 170 height 12
paste input "java"
type input "https://tooling-nlb-public.toolslgrtlrtxuv.net/storybook/?path=/story/ui-breadc…"
click at [382, 141] on span "Embed" at bounding box center [381, 139] width 16 height 7
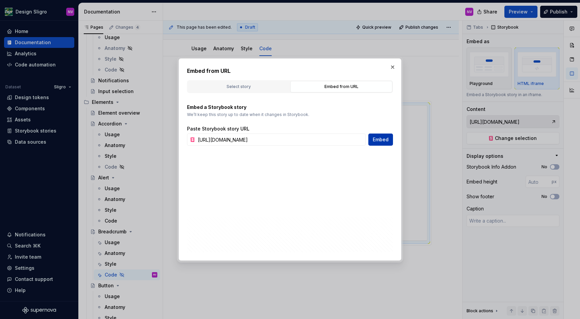
type textarea "*"
type input "https://tooling-nlb-public.toolslgrtlrtxuv.net/storybook/?path=/story/ui-breadc…"
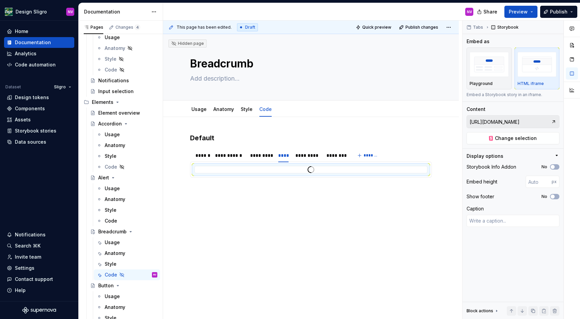
scroll to position [395, 0]
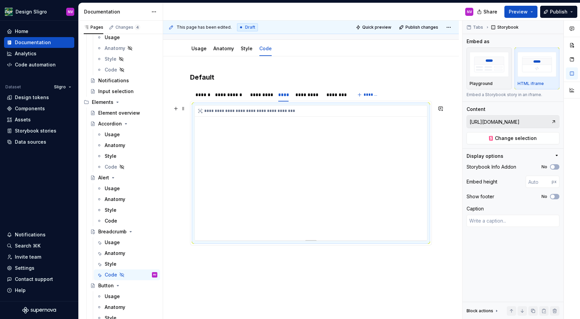
click at [274, 196] on div "**********" at bounding box center [311, 173] width 232 height 135
click at [316, 98] on div "*********" at bounding box center [307, 94] width 24 height 7
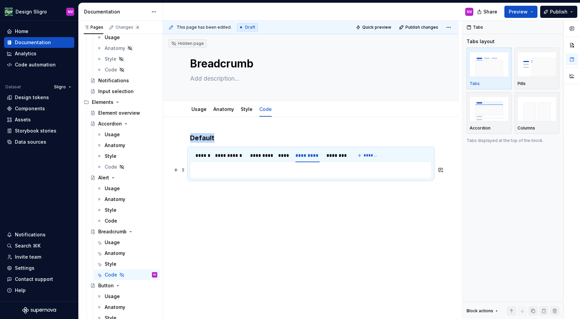
click at [285, 167] on p at bounding box center [310, 170] width 233 height 8
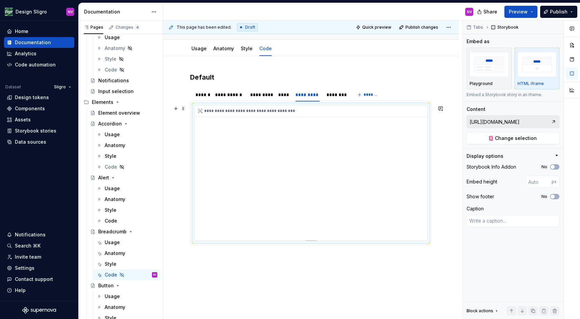
click at [296, 205] on div "**********" at bounding box center [311, 173] width 232 height 135
click at [482, 136] on button "Change selection" at bounding box center [513, 138] width 93 height 12
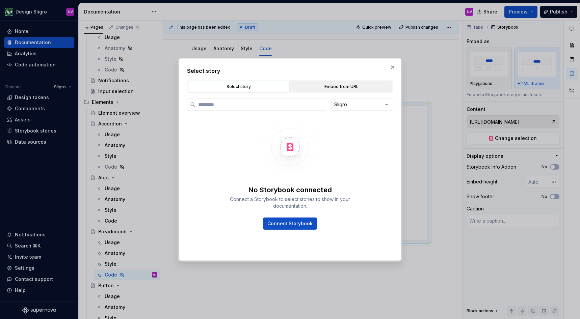
type textarea "*"
click at [337, 89] on div "Embed from URL" at bounding box center [341, 86] width 97 height 7
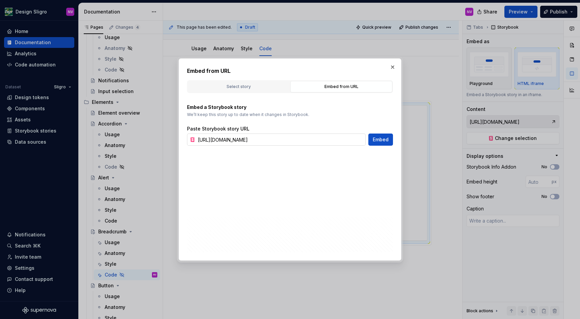
click at [294, 136] on input "https://tooling-nlb-public.toolslgrtlrtxuv.net/storybook/?path=/story/ui-breadc…" at bounding box center [280, 140] width 170 height 12
paste input "dekweker"
type input "https://tooling-nlb-public.toolslgrtlrtxuv.net/storybook/?path=/story/ui-breadc…"
click at [385, 138] on span "Embed" at bounding box center [381, 139] width 16 height 7
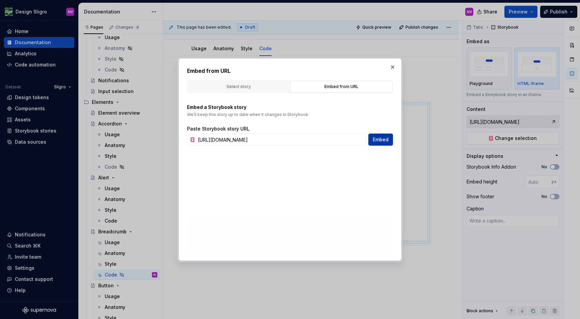
type textarea "*"
type input "https://tooling-nlb-public.toolslgrtlrtxuv.net/storybook/?path=/story/ui-breadc…"
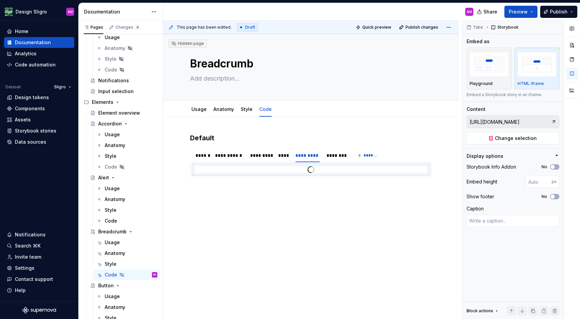
scroll to position [395, 0]
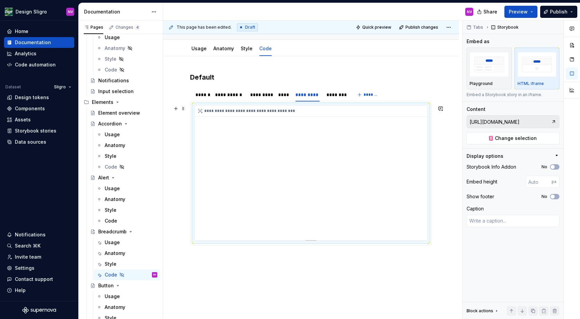
click at [303, 117] on div "**********" at bounding box center [313, 111] width 236 height 11
click at [331, 98] on div "********" at bounding box center [336, 94] width 20 height 7
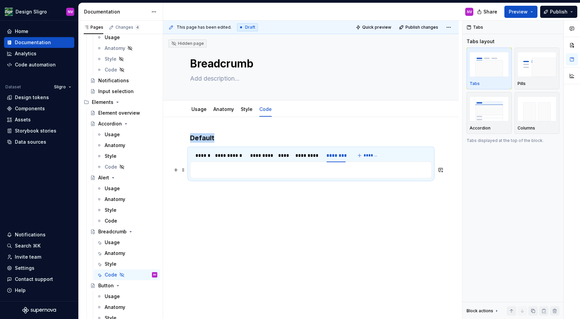
click at [314, 173] on p at bounding box center [310, 170] width 233 height 8
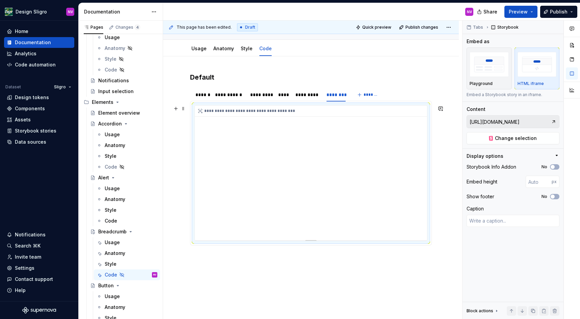
click at [331, 210] on div "**********" at bounding box center [311, 173] width 232 height 135
click at [505, 142] on button "Change selection" at bounding box center [513, 138] width 93 height 12
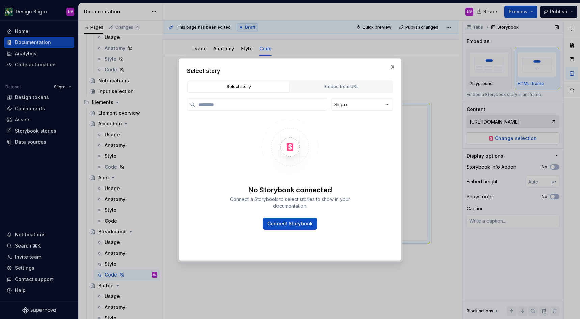
type textarea "*"
click at [340, 88] on div "Embed from URL" at bounding box center [341, 86] width 97 height 7
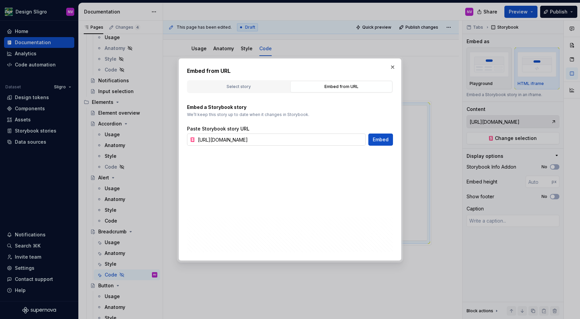
click at [345, 141] on input "https://tooling-nlb-public.toolslgrtlrtxuv.net/storybook/?path=/story/ui-breadc…" at bounding box center [280, 140] width 170 height 12
paste input "sligro-m"
type input "https://tooling-nlb-public.toolslgrtlrtxuv.net/storybook/?path=/story/ui-breadc…"
click at [377, 140] on span "Embed" at bounding box center [381, 139] width 16 height 7
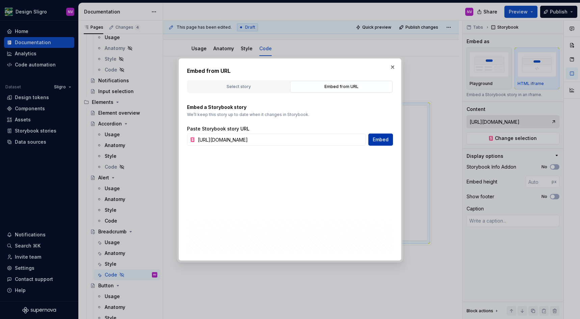
type textarea "*"
type input "https://tooling-nlb-public.toolslgrtlrtxuv.net/storybook/?path=/story/ui-breadc…"
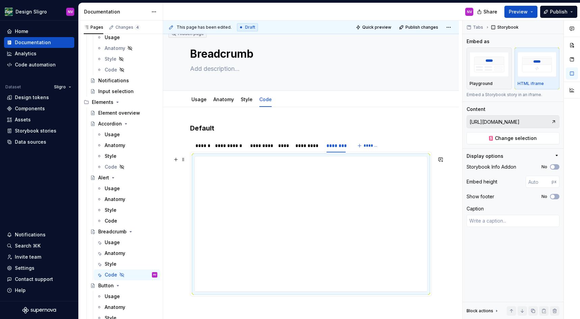
scroll to position [0, 0]
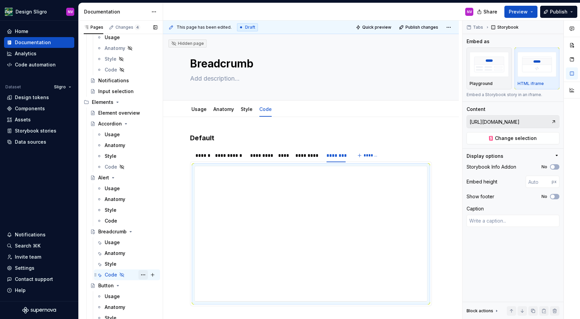
click at [145, 274] on button "Page tree" at bounding box center [142, 274] width 9 height 9
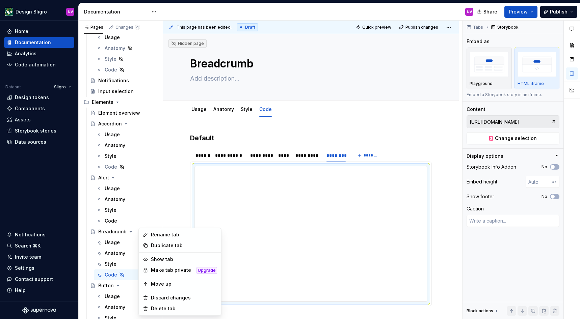
scroll to position [395, 0]
click at [164, 257] on div "Show tab" at bounding box center [184, 259] width 66 height 7
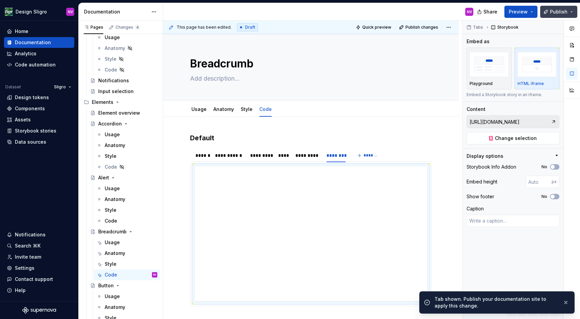
click at [552, 12] on span "Publish" at bounding box center [559, 11] width 18 height 7
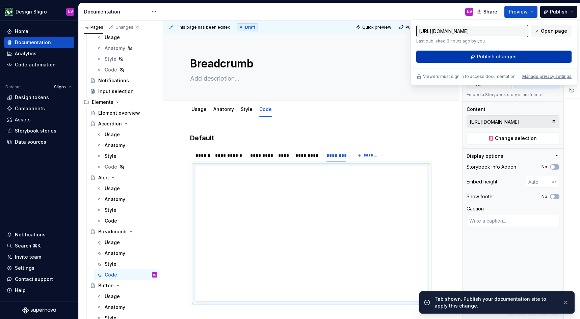
click at [517, 54] on button "Publish changes" at bounding box center [493, 57] width 155 height 12
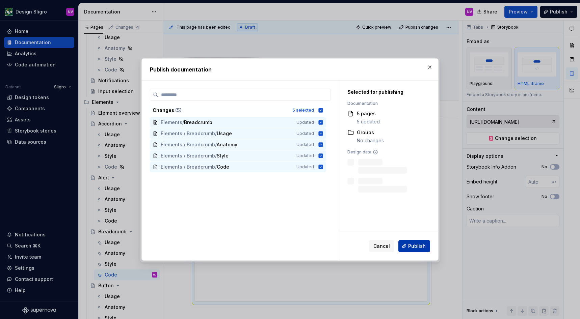
click at [418, 242] on button "Publish" at bounding box center [414, 246] width 32 height 12
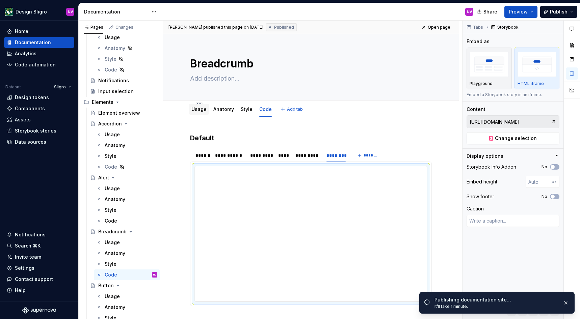
click at [198, 110] on link "Usage" at bounding box center [198, 109] width 15 height 6
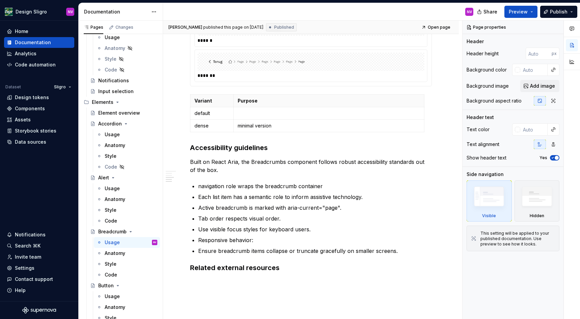
scroll to position [547, 0]
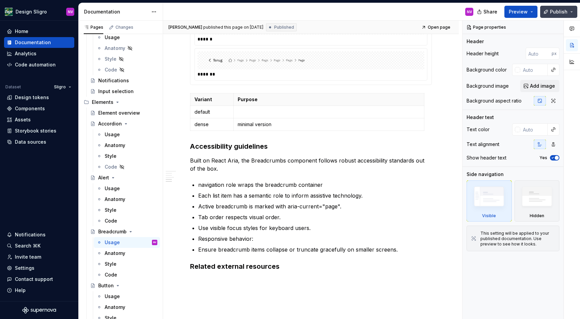
click at [551, 12] on button "Publish" at bounding box center [558, 12] width 37 height 12
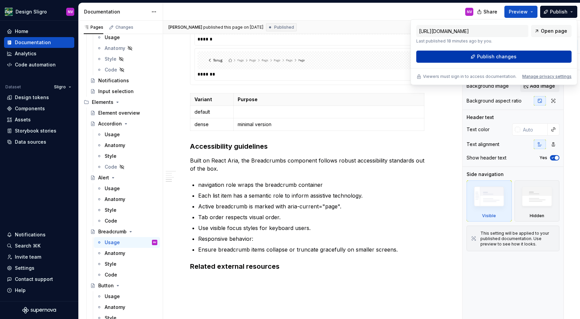
click at [484, 61] on button "Publish changes" at bounding box center [493, 57] width 155 height 12
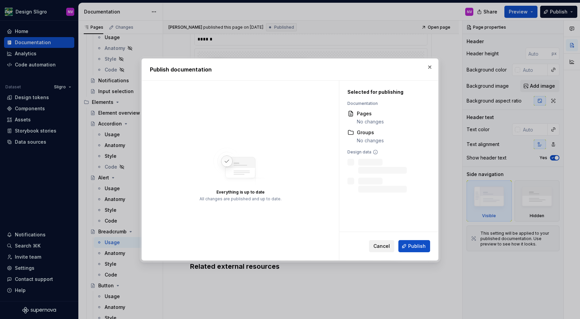
click at [376, 249] on span "Cancel" at bounding box center [381, 246] width 17 height 7
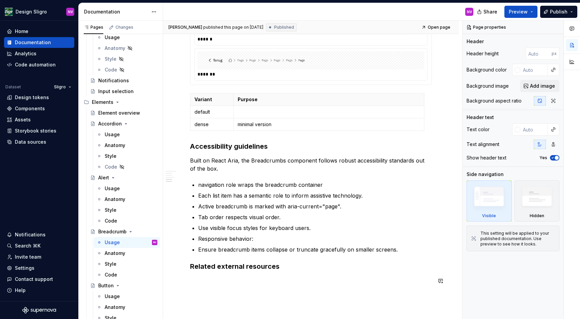
type textarea "*"
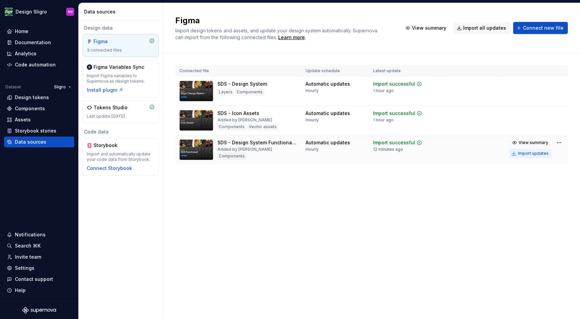
click at [533, 153] on div "Import updates" at bounding box center [533, 153] width 31 height 5
click at [529, 153] on div "Import updates" at bounding box center [533, 153] width 31 height 5
click at [42, 40] on div "Documentation" at bounding box center [33, 42] width 36 height 7
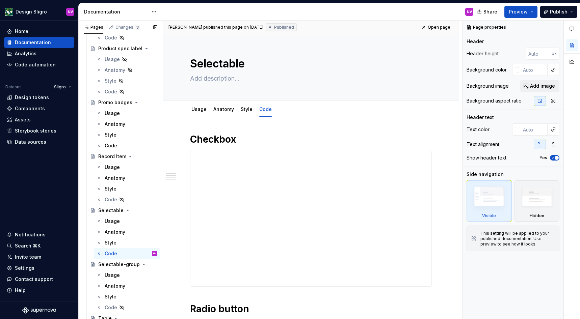
scroll to position [1398, 0]
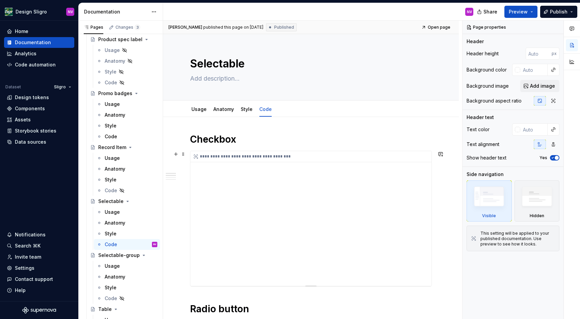
click at [286, 184] on div "**********" at bounding box center [310, 218] width 241 height 135
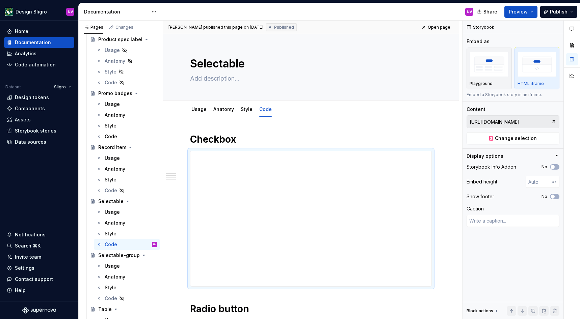
type textarea "*"
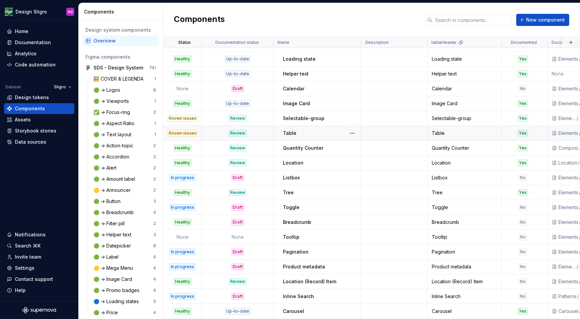
scroll to position [152, 0]
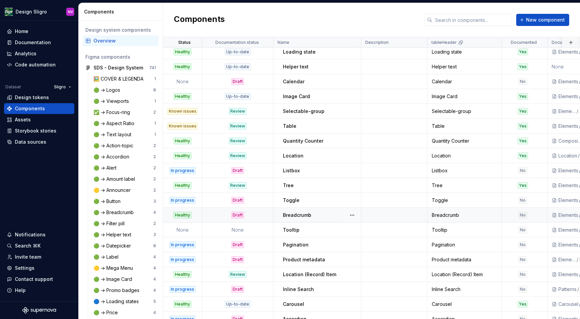
click at [296, 218] on p "Breadcrumb" at bounding box center [297, 215] width 28 height 7
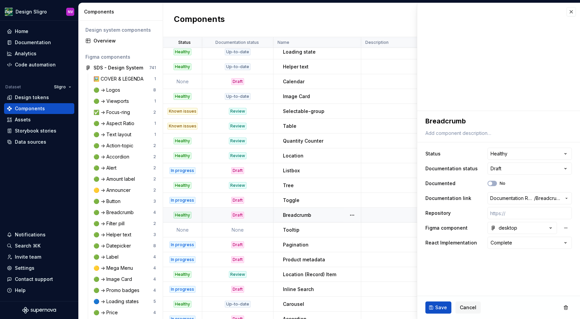
type textarea "*"
click at [505, 169] on html "Design Sligro NV Home Documentation Analytics Code automation Dataset Sligro De…" at bounding box center [290, 159] width 580 height 319
select select "**********"
click at [502, 187] on div "Documented No" at bounding box center [498, 184] width 147 height 12
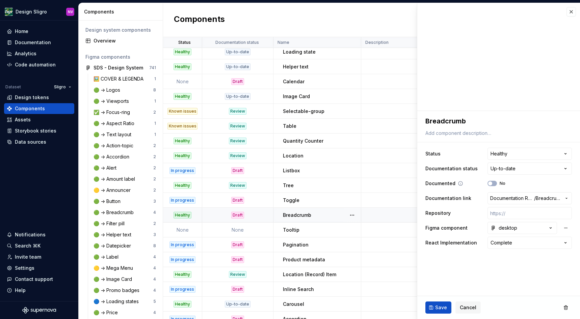
click at [498, 183] on div "No" at bounding box center [497, 183] width 18 height 5
click at [496, 185] on button "No" at bounding box center [492, 183] width 9 height 5
type textarea "*"
click at [513, 244] on html "Design Sligro NV Home Documentation Analytics Code automation Dataset Sligro De…" at bounding box center [290, 159] width 580 height 319
select select "**********"
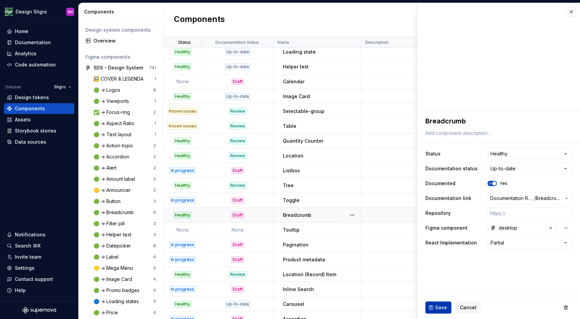
click at [441, 306] on span "Save" at bounding box center [441, 308] width 12 height 7
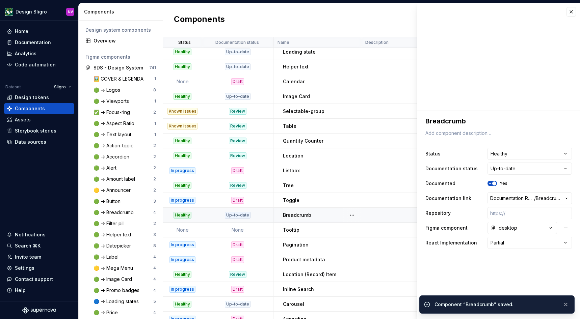
type textarea "*"
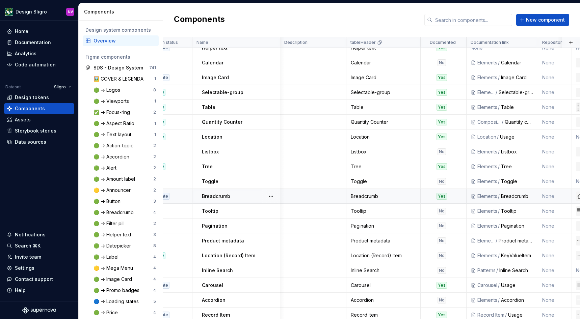
scroll to position [171, 0]
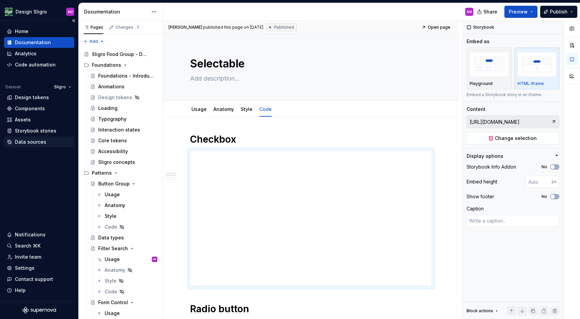
scroll to position [1398, 0]
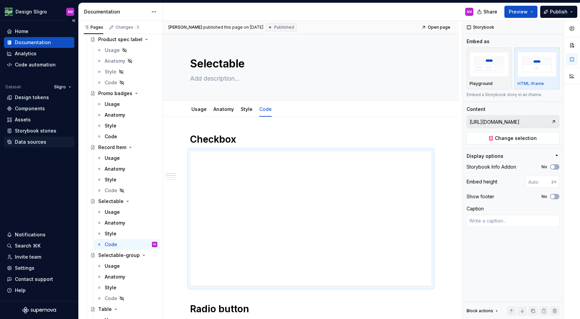
click at [33, 141] on div "Data sources" at bounding box center [30, 142] width 31 height 7
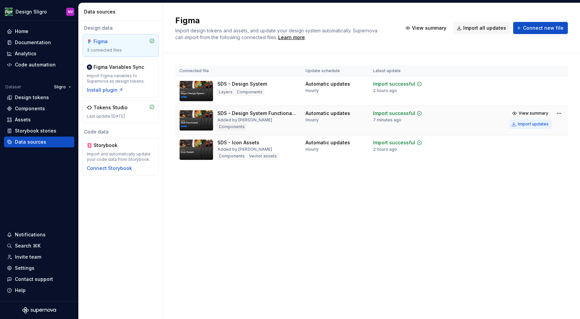
click at [524, 125] on div "Import updates" at bounding box center [533, 124] width 31 height 5
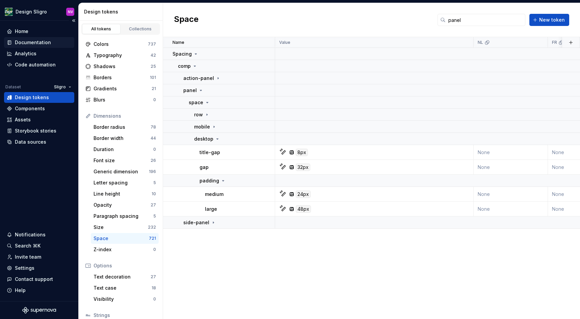
click at [41, 41] on div "Documentation" at bounding box center [33, 42] width 36 height 7
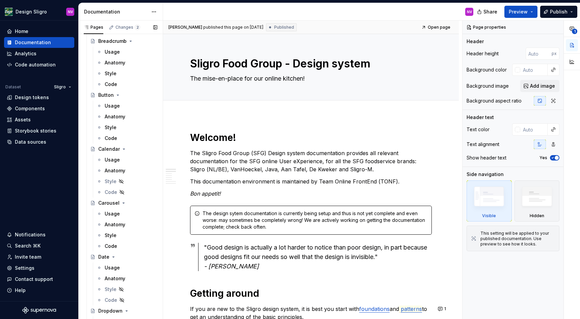
scroll to position [577, 0]
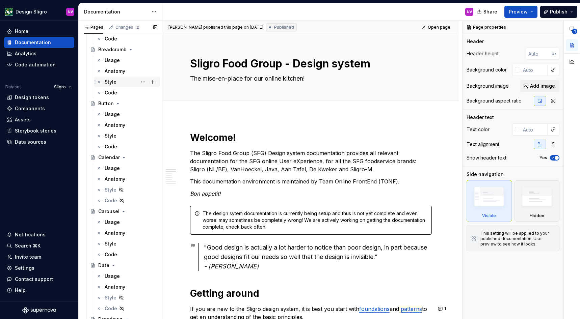
click at [117, 81] on div "Style" at bounding box center [131, 81] width 53 height 9
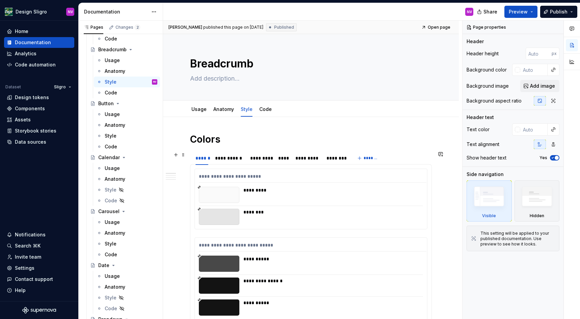
click at [410, 158] on div "**********" at bounding box center [311, 159] width 242 height 14
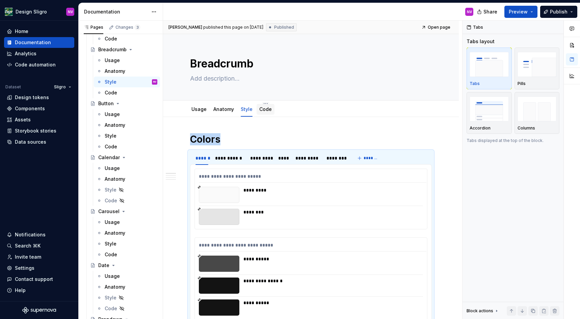
click at [265, 109] on link "Code" at bounding box center [265, 109] width 12 height 6
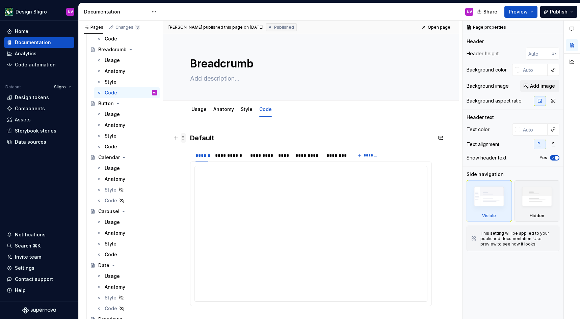
click at [185, 139] on span at bounding box center [183, 137] width 5 height 9
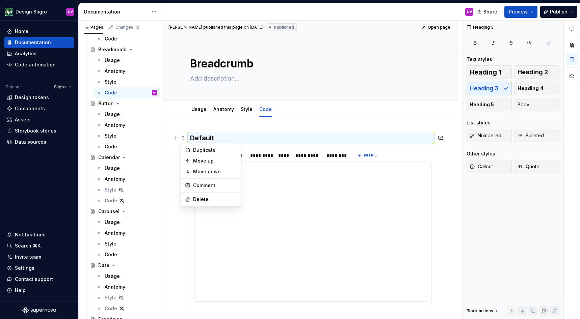
click at [253, 140] on h3 "Default" at bounding box center [311, 137] width 242 height 9
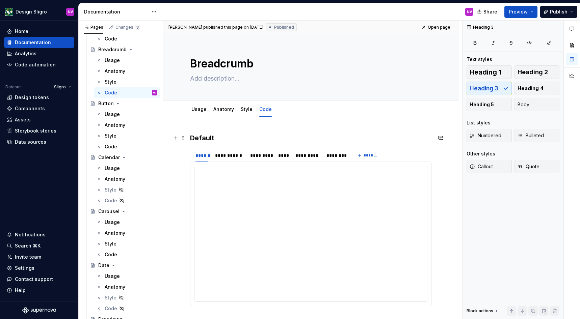
click at [211, 142] on h3 "Default" at bounding box center [311, 137] width 242 height 9
click at [219, 196] on div "**********" at bounding box center [311, 233] width 232 height 135
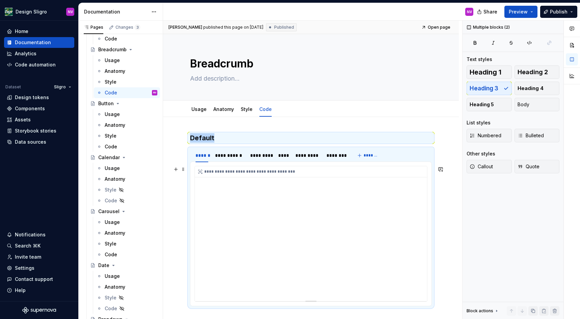
copy h3 "Default"
click at [213, 177] on div "**********" at bounding box center [313, 171] width 236 height 11
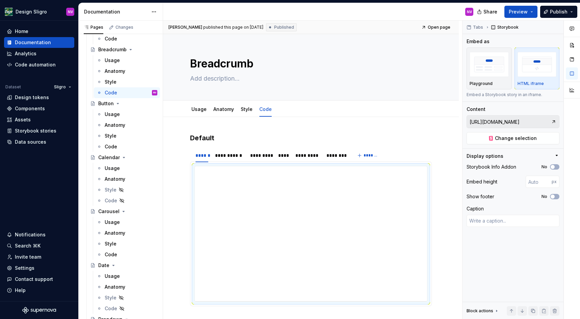
type textarea "*"
